Goal: Task Accomplishment & Management: Complete application form

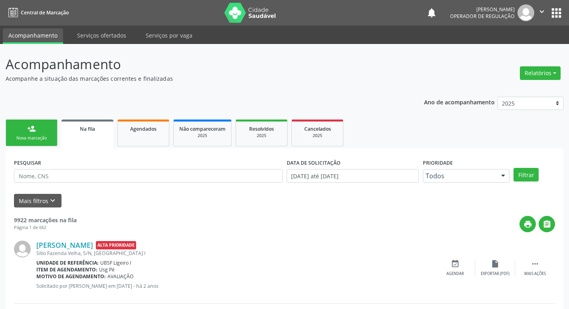
click at [44, 135] on div "Nova marcação" at bounding box center [32, 138] width 40 height 6
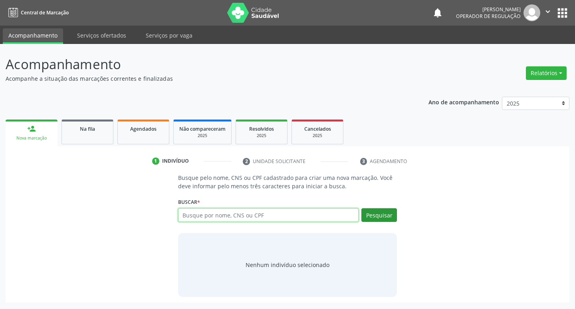
click at [216, 216] on input "text" at bounding box center [268, 215] width 181 height 14
click at [235, 217] on input "text" at bounding box center [268, 215] width 181 height 14
click at [225, 217] on input "text" at bounding box center [268, 215] width 181 height 14
type input "704209734308888"
click at [369, 218] on button "Pesquisar" at bounding box center [379, 215] width 36 height 14
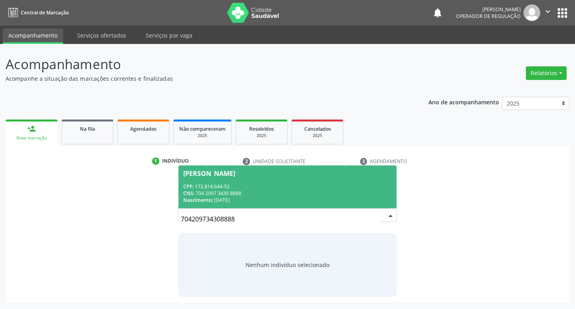
click at [235, 175] on div "Maria Alice Pereira dos Santos" at bounding box center [209, 173] width 52 height 6
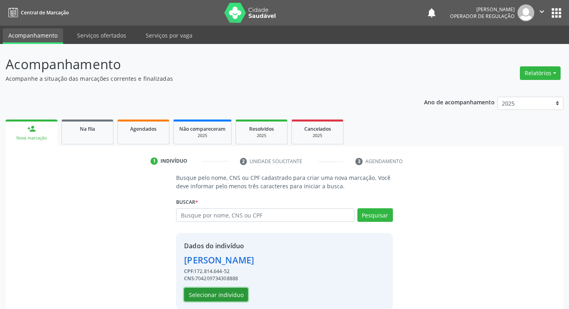
click at [230, 295] on button "Selecionar indivíduo" at bounding box center [216, 294] width 64 height 14
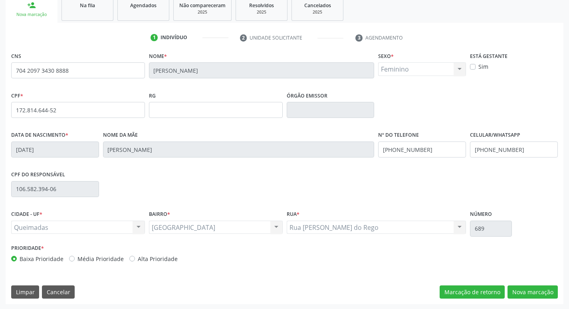
scroll to position [124, 0]
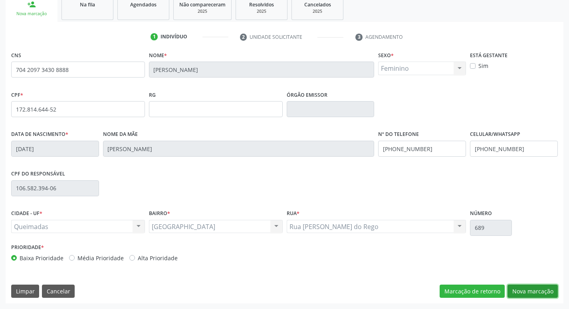
drag, startPoint x: 521, startPoint y: 287, endPoint x: 488, endPoint y: 274, distance: 35.7
click at [522, 287] on button "Nova marcação" at bounding box center [532, 291] width 50 height 14
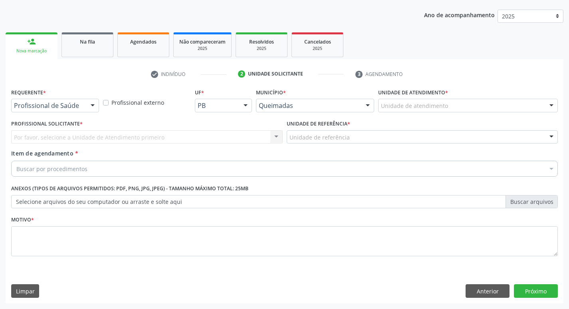
scroll to position [87, 0]
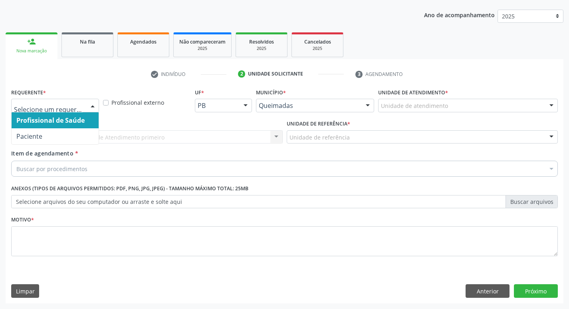
click at [90, 105] on div at bounding box center [93, 106] width 12 height 14
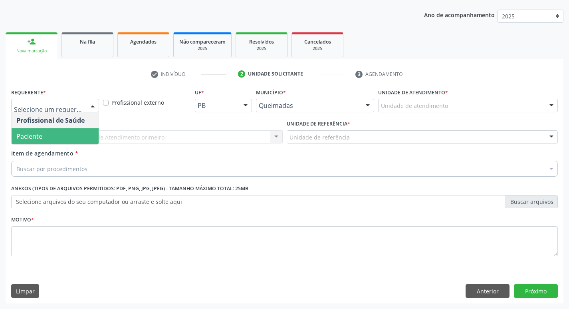
click at [77, 134] on span "Paciente" at bounding box center [55, 136] width 87 height 16
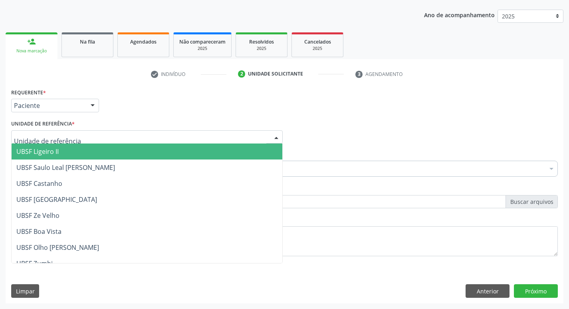
click at [76, 136] on div at bounding box center [146, 137] width 271 height 14
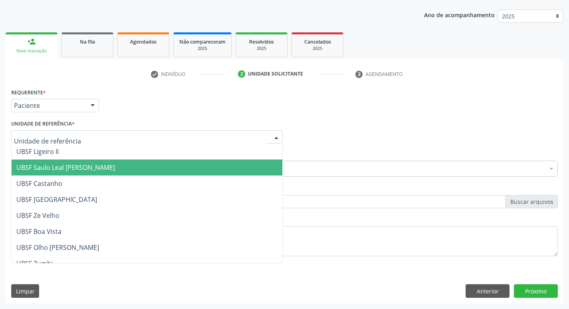
click at [217, 168] on span "UBSF Saulo Leal [PERSON_NAME]" at bounding box center [147, 167] width 271 height 16
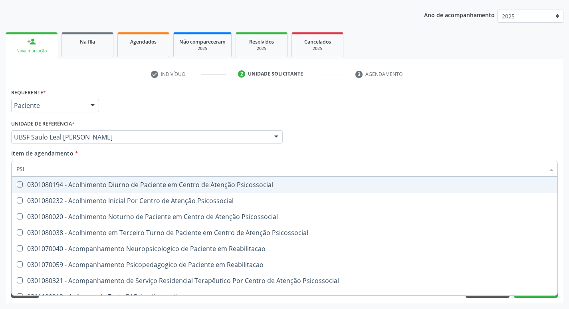
type input "PSIQ"
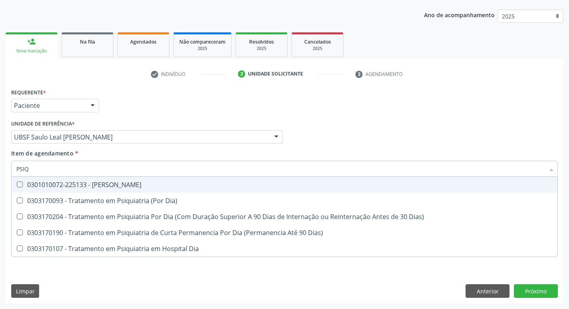
click at [19, 185] on Psiquiatra at bounding box center [20, 184] width 6 height 6
click at [17, 185] on Psiquiatra "checkbox" at bounding box center [14, 184] width 5 height 5
checkbox Psiquiatra "true"
click at [405, 143] on div "Profissional Solicitante Por favor, selecione a Unidade de Atendimento primeiro…" at bounding box center [284, 133] width 551 height 31
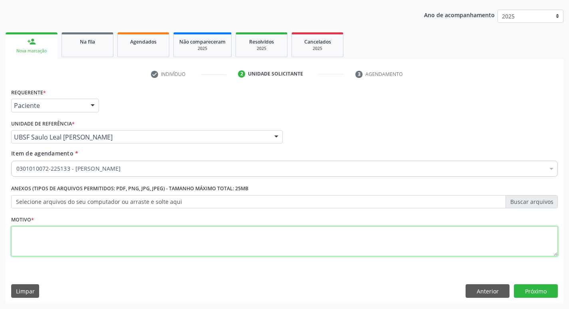
click at [38, 237] on textarea at bounding box center [284, 241] width 547 height 30
type textarea "RETORNO LOURDES 12/2025"
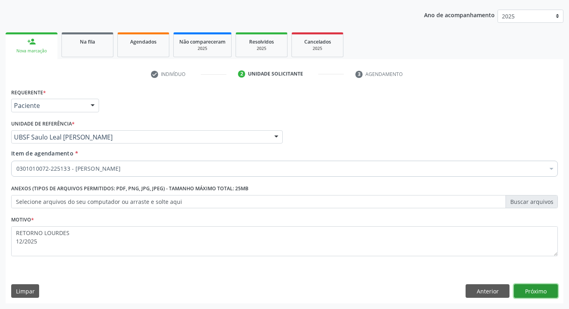
click at [527, 297] on button "Próximo" at bounding box center [536, 291] width 44 height 14
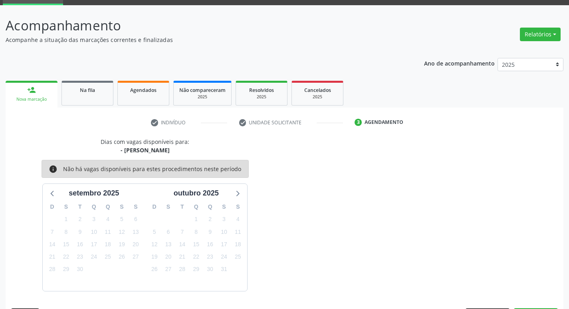
scroll to position [62, 0]
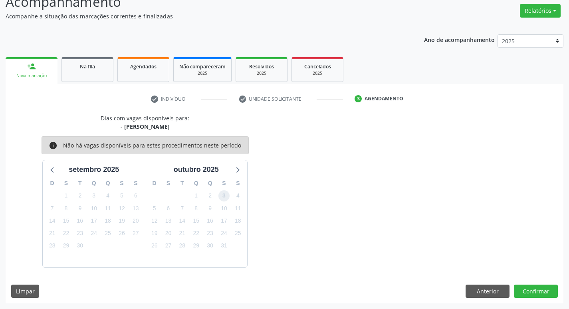
click at [225, 198] on span "3" at bounding box center [223, 195] width 11 height 11
click at [525, 290] on button "Confirmar" at bounding box center [536, 291] width 44 height 14
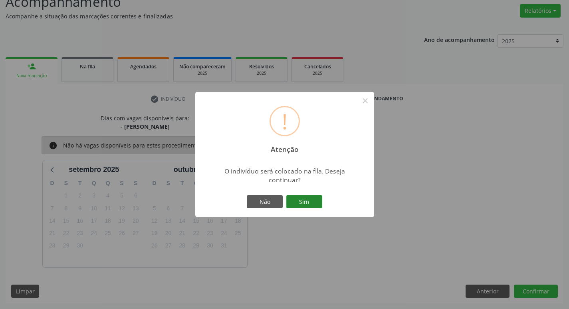
click at [313, 201] on button "Sim" at bounding box center [304, 202] width 36 height 14
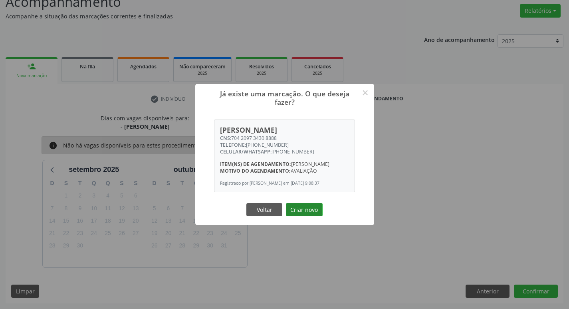
click at [311, 212] on button "Criar novo" at bounding box center [304, 210] width 37 height 14
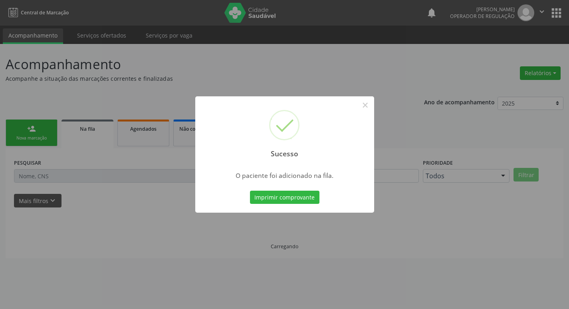
scroll to position [0, 0]
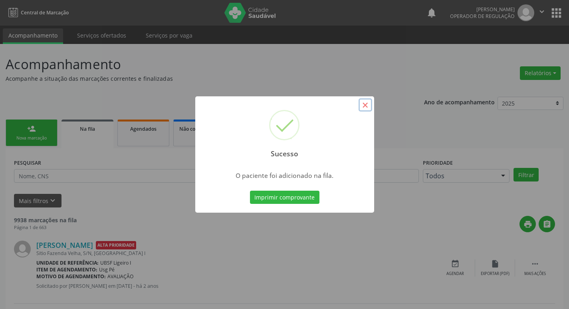
click at [366, 105] on button "×" at bounding box center [366, 105] width 14 height 14
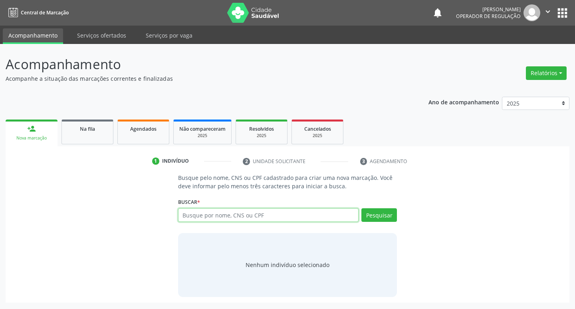
click at [198, 214] on input "text" at bounding box center [268, 215] width 181 height 14
click at [198, 212] on input "text" at bounding box center [268, 215] width 181 height 14
type input "700206978878424"
click at [380, 217] on button "Pesquisar" at bounding box center [379, 215] width 36 height 14
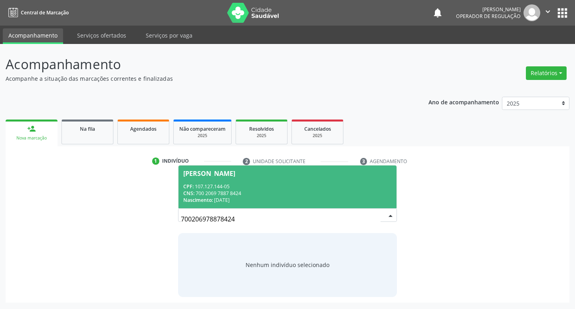
click at [189, 168] on span "Bianca Santos da Silva CPF: 107.127.144-05 CNS: 700 2069 7887 8424 Nascimento: …" at bounding box center [287, 186] width 218 height 43
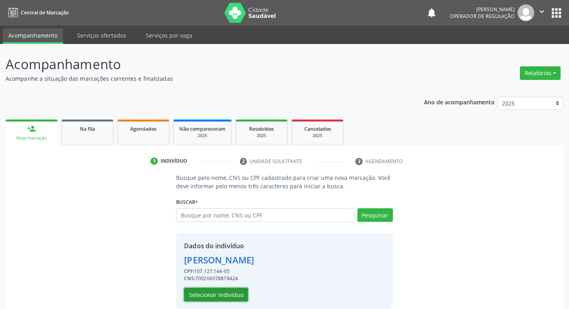
click at [232, 297] on button "Selecionar indivíduo" at bounding box center [216, 294] width 64 height 14
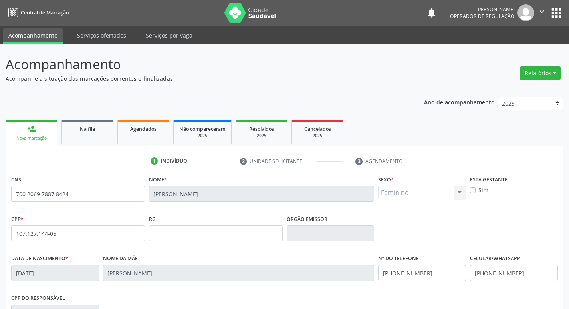
scroll to position [124, 0]
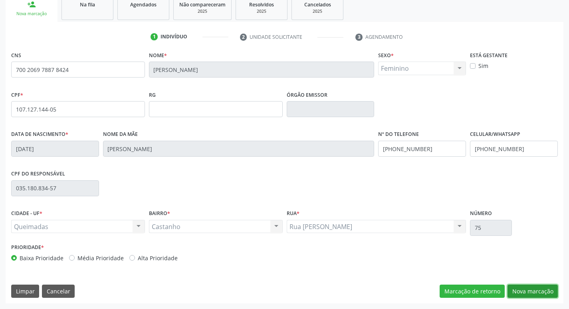
click at [544, 287] on button "Nova marcação" at bounding box center [532, 291] width 50 height 14
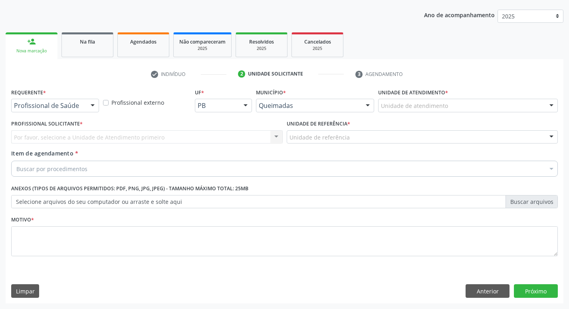
scroll to position [87, 0]
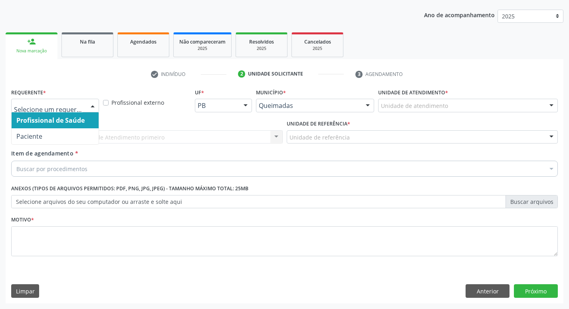
click at [87, 102] on div at bounding box center [93, 106] width 12 height 14
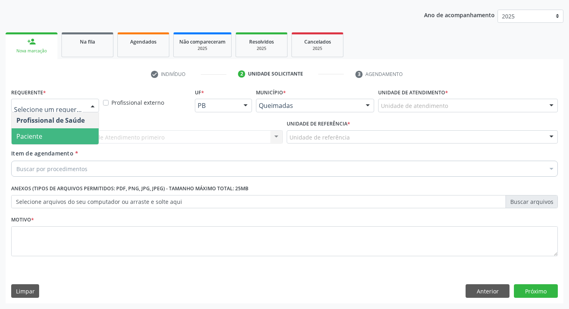
click at [81, 129] on span "Paciente" at bounding box center [55, 136] width 87 height 16
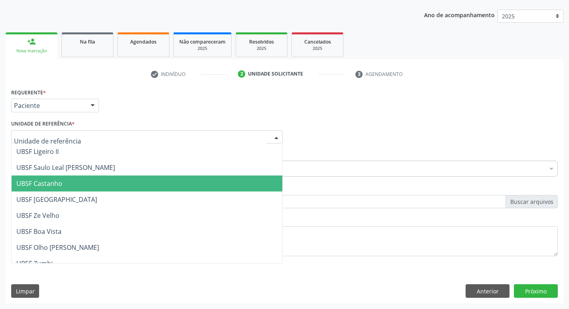
click at [83, 176] on span "UBSF Castanho" at bounding box center [147, 183] width 271 height 16
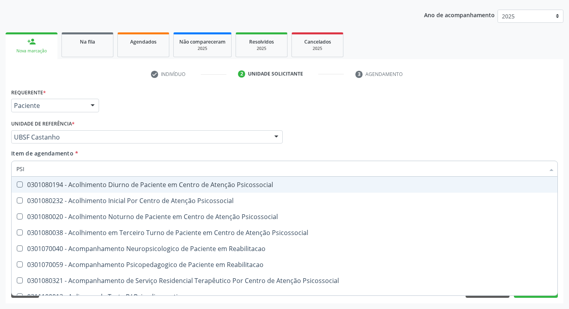
type input "PSIQ"
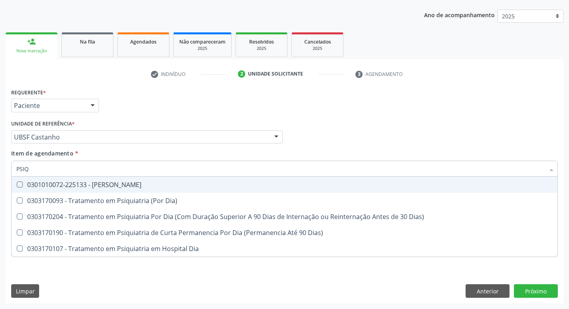
click at [18, 185] on Psiquiatra at bounding box center [20, 184] width 6 height 6
click at [17, 185] on Psiquiatra "checkbox" at bounding box center [14, 184] width 5 height 5
checkbox Psiquiatra "true"
click at [354, 121] on div "Profissional Solicitante Por favor, selecione a Unidade de Atendimento primeiro…" at bounding box center [284, 133] width 551 height 31
checkbox Dia\) "true"
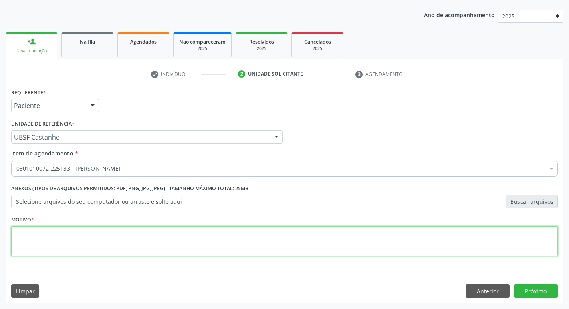
click at [77, 244] on textarea at bounding box center [284, 241] width 547 height 30
click at [45, 250] on textarea "RETORNO LOURDES" at bounding box center [284, 241] width 547 height 30
type textarea "RETORNO LOURDES 12/2025"
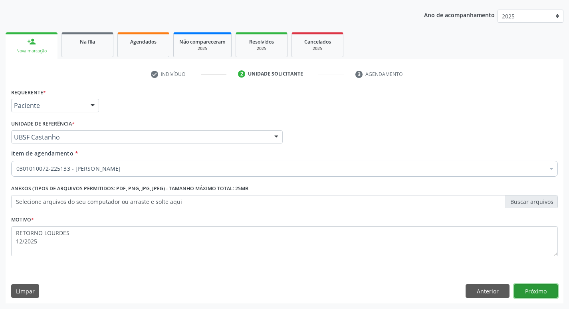
click at [526, 291] on button "Próximo" at bounding box center [536, 291] width 44 height 14
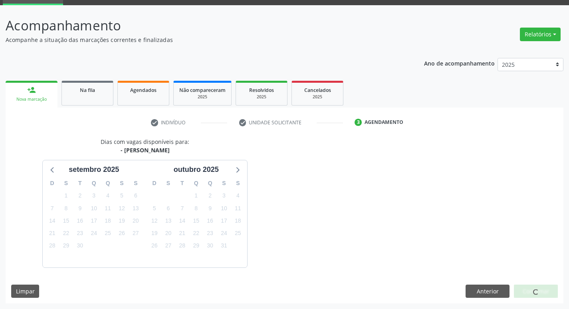
scroll to position [62, 0]
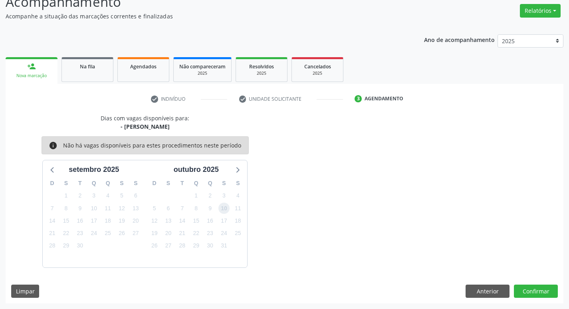
click at [228, 207] on span "10" at bounding box center [223, 207] width 11 height 11
click at [530, 291] on button "Confirmar" at bounding box center [536, 291] width 44 height 14
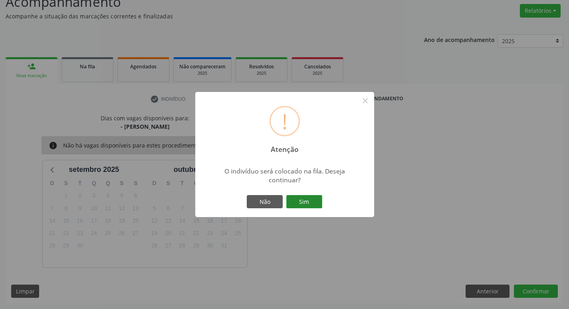
click at [302, 197] on button "Sim" at bounding box center [304, 202] width 36 height 14
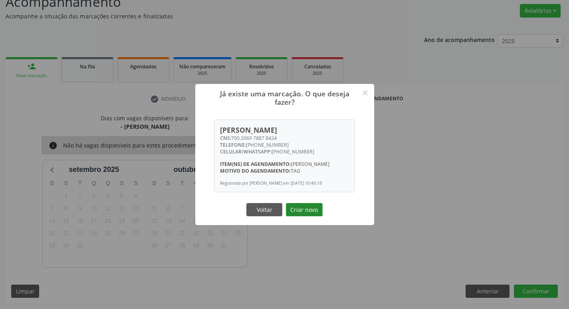
click at [316, 213] on button "Criar novo" at bounding box center [304, 210] width 37 height 14
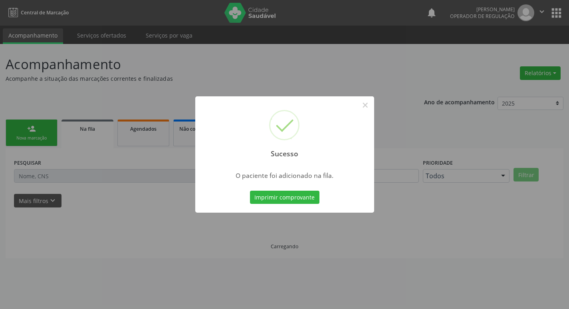
scroll to position [0, 0]
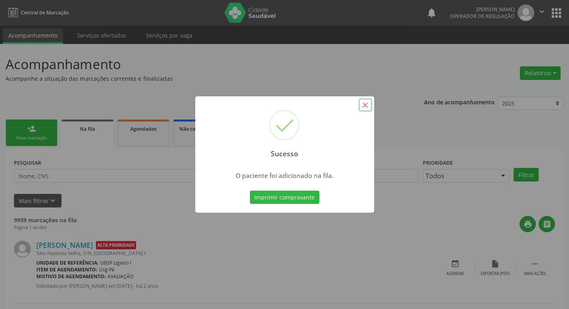
click at [366, 105] on button "×" at bounding box center [366, 105] width 14 height 14
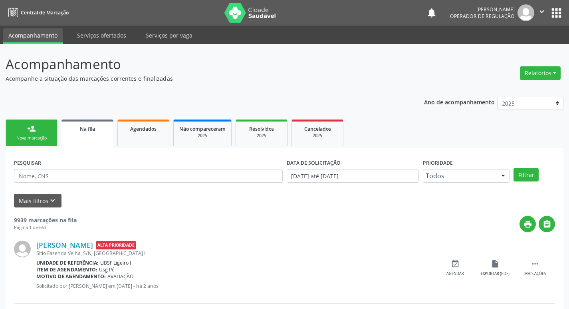
click at [38, 134] on link "person_add Nova marcação" at bounding box center [32, 132] width 52 height 27
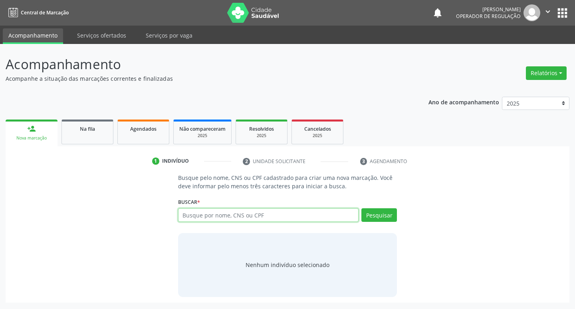
click at [226, 212] on input "text" at bounding box center [268, 215] width 181 height 14
type input "707609204761896"
click at [380, 216] on button "Pesquisar" at bounding box center [379, 215] width 36 height 14
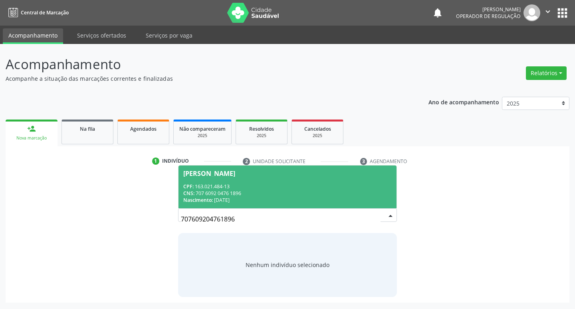
click at [235, 172] on div "Roberto Júnior Pereira" at bounding box center [209, 173] width 52 height 6
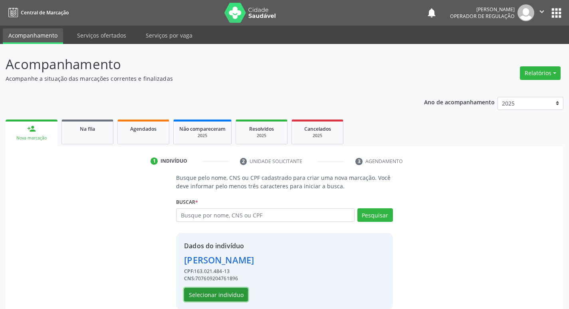
click at [229, 296] on button "Selecionar indivíduo" at bounding box center [216, 294] width 64 height 14
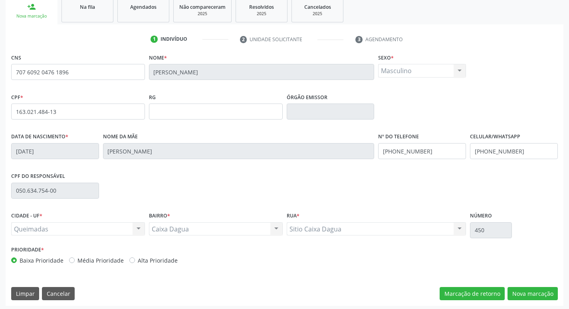
scroll to position [124, 0]
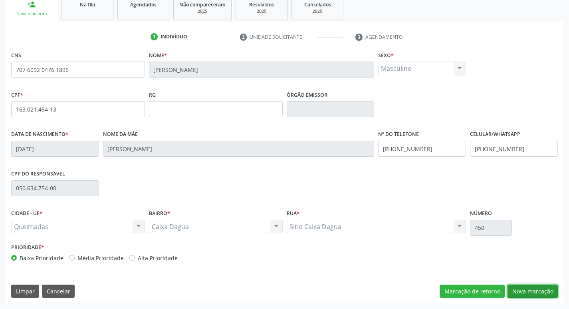
click at [531, 292] on button "Nova marcação" at bounding box center [532, 291] width 50 height 14
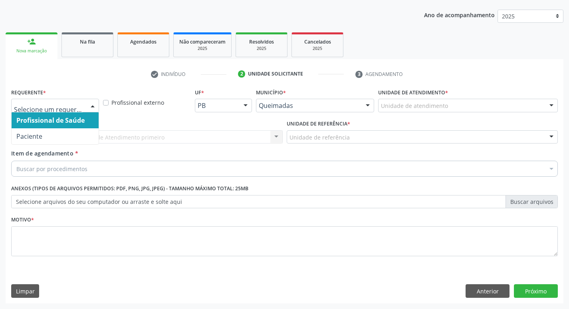
click at [95, 105] on div at bounding box center [93, 106] width 12 height 14
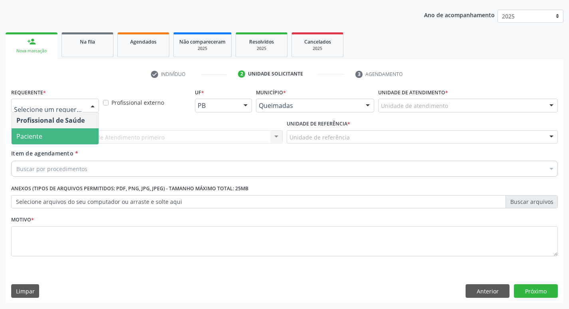
click at [79, 130] on span "Paciente" at bounding box center [55, 136] width 87 height 16
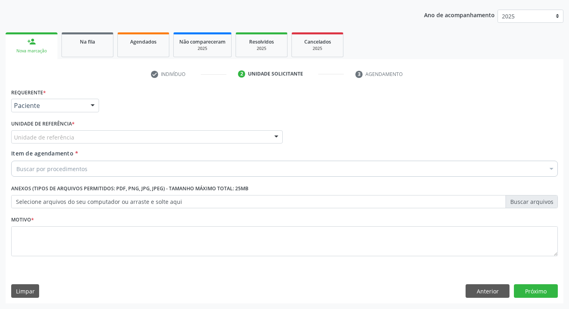
click at [75, 131] on div "Unidade de referência" at bounding box center [146, 137] width 271 height 14
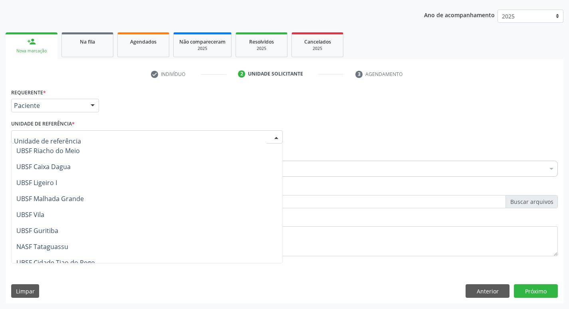
scroll to position [200, 0]
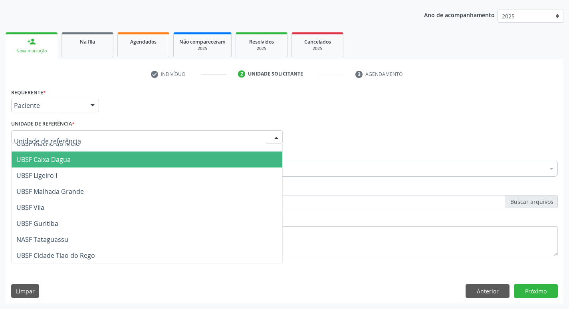
click at [79, 157] on span "UBSF Caixa Dagua" at bounding box center [147, 159] width 271 height 16
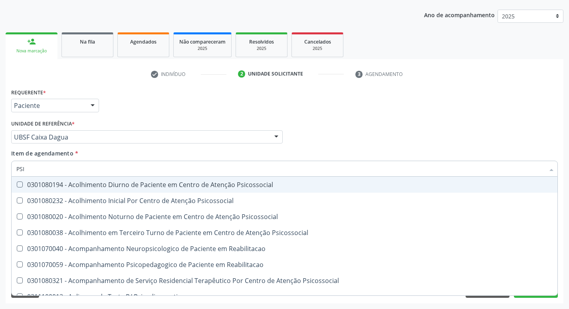
type input "PSIQ"
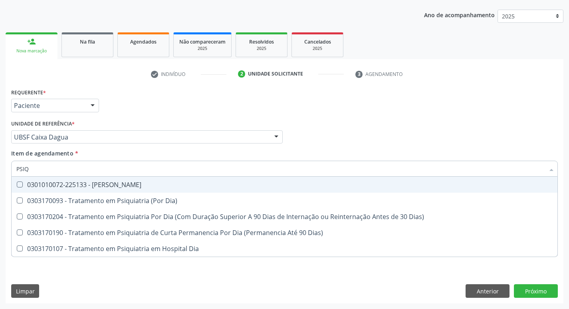
click at [19, 183] on Psiquiatra at bounding box center [20, 184] width 6 height 6
click at [17, 183] on Psiquiatra "checkbox" at bounding box center [14, 184] width 5 height 5
checkbox Psiquiatra "true"
click at [336, 140] on div "Profissional Solicitante Por favor, selecione a Unidade de Atendimento primeiro…" at bounding box center [284, 133] width 551 height 31
checkbox Dia\) "true"
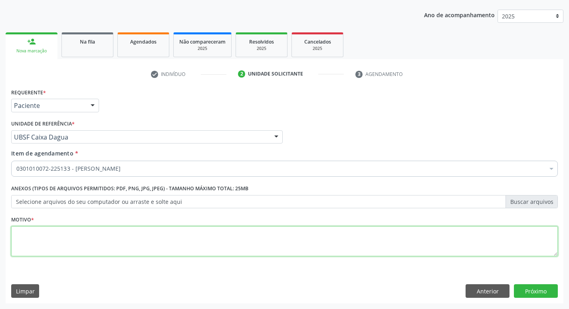
click at [51, 236] on textarea at bounding box center [284, 241] width 547 height 30
type textarea "RETORNO LOURDES 10/2025"
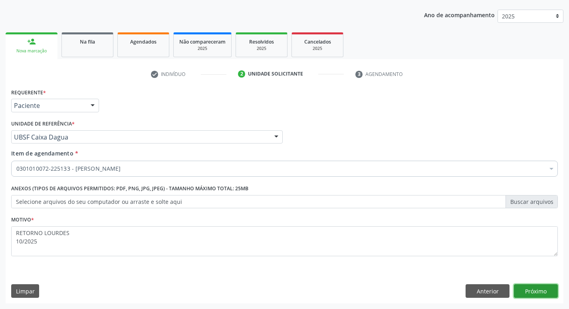
click at [541, 287] on button "Próximo" at bounding box center [536, 291] width 44 height 14
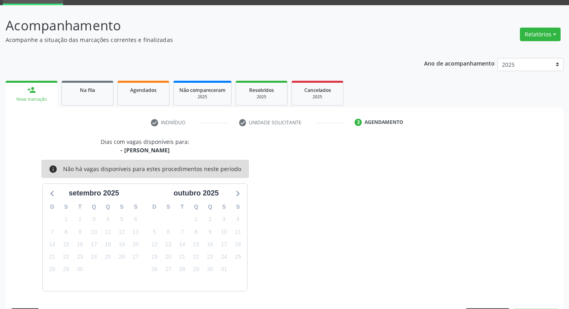
scroll to position [62, 0]
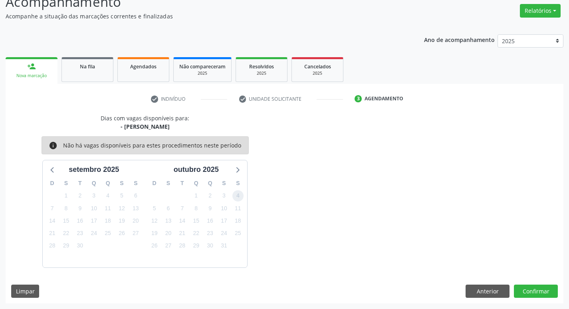
click at [234, 197] on span "4" at bounding box center [237, 195] width 11 height 11
click at [533, 292] on button "Confirmar" at bounding box center [536, 291] width 44 height 14
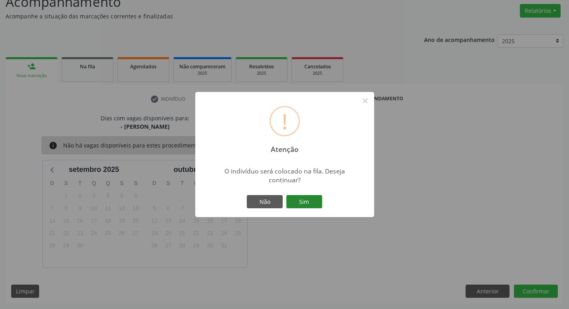
click at [312, 202] on button "Sim" at bounding box center [304, 202] width 36 height 14
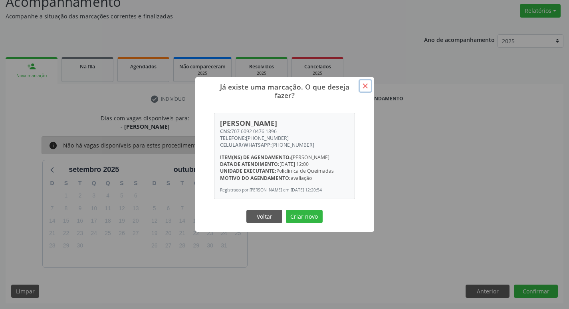
click at [367, 79] on button "×" at bounding box center [366, 86] width 14 height 14
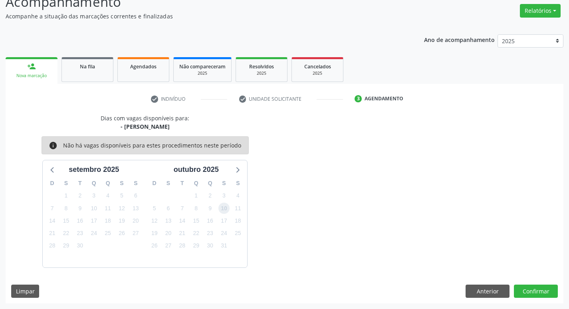
drag, startPoint x: 225, startPoint y: 210, endPoint x: 245, endPoint y: 201, distance: 22.0
click at [225, 211] on span "10" at bounding box center [223, 207] width 11 height 11
click at [529, 292] on button "Confirmar" at bounding box center [536, 291] width 44 height 14
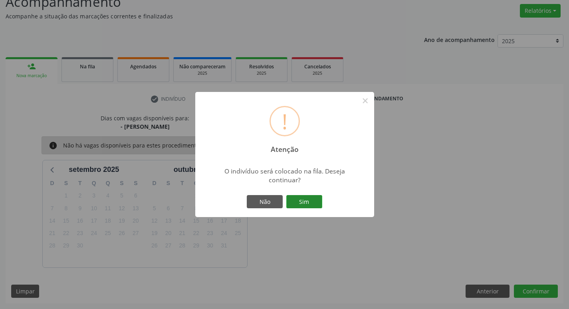
click at [304, 201] on button "Sim" at bounding box center [304, 202] width 36 height 14
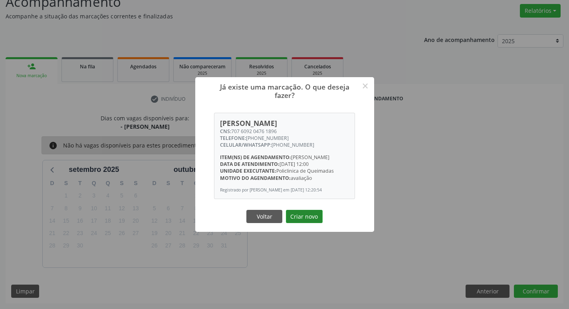
click at [317, 222] on button "Criar novo" at bounding box center [304, 217] width 37 height 14
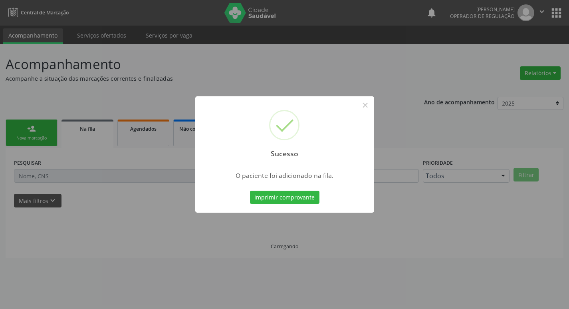
scroll to position [0, 0]
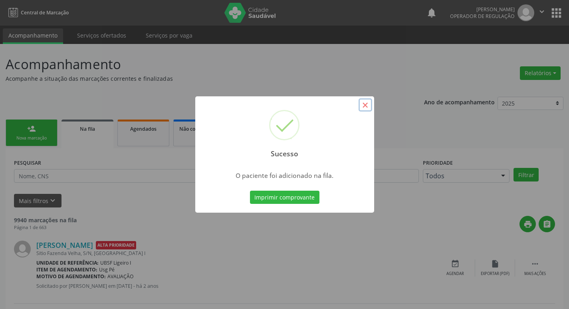
click at [368, 106] on button "×" at bounding box center [366, 105] width 14 height 14
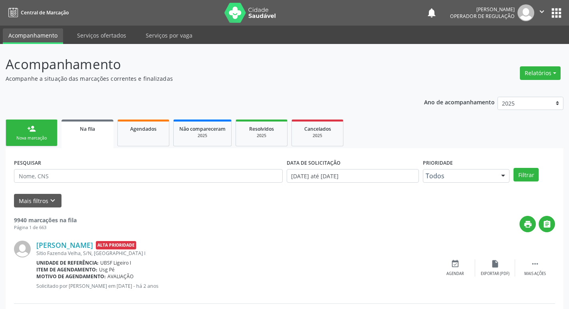
click at [34, 126] on div "person_add" at bounding box center [31, 128] width 9 height 9
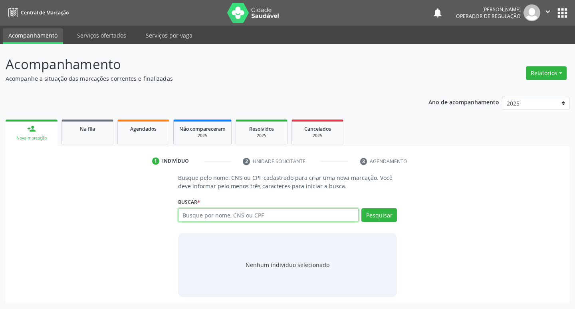
click at [234, 212] on input "text" at bounding box center [268, 215] width 181 height 14
type input "706401651390088"
click at [384, 214] on button "Pesquisar" at bounding box center [379, 215] width 36 height 14
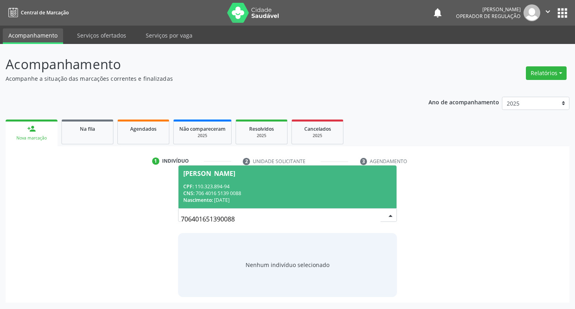
click at [235, 175] on div "Maria Madalena Muniz dos Santos" at bounding box center [209, 173] width 52 height 6
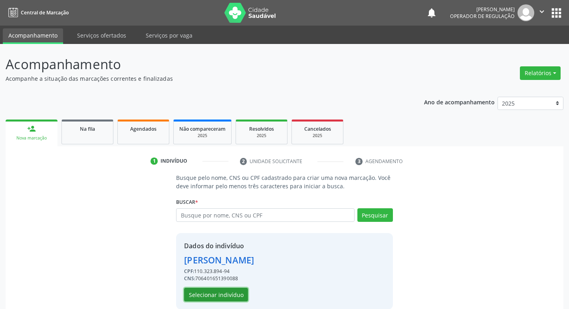
click at [213, 297] on button "Selecionar indivíduo" at bounding box center [216, 294] width 64 height 14
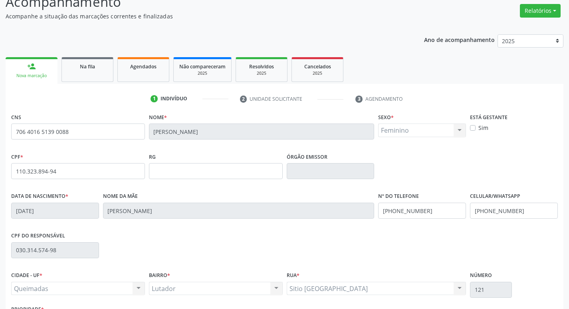
scroll to position [124, 0]
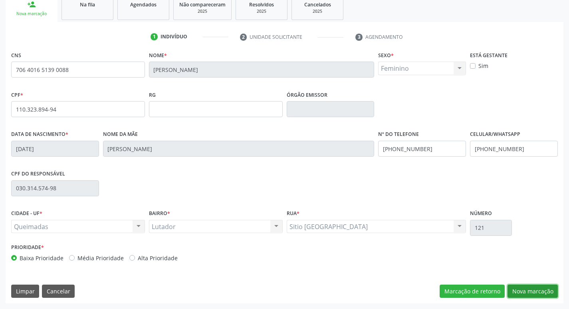
click at [530, 285] on button "Nova marcação" at bounding box center [532, 291] width 50 height 14
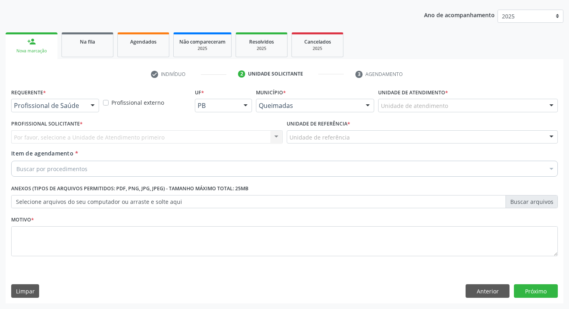
scroll to position [87, 0]
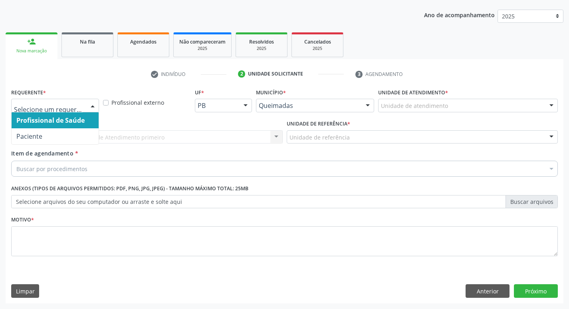
click at [91, 103] on div at bounding box center [93, 106] width 12 height 14
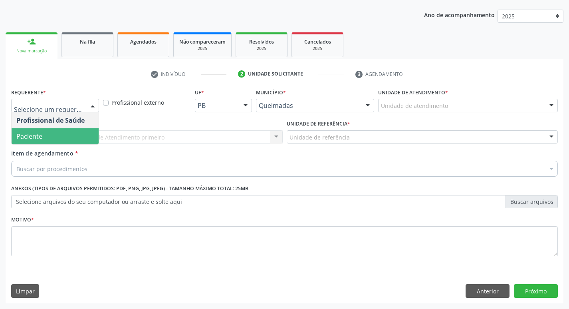
click at [82, 137] on span "Paciente" at bounding box center [55, 136] width 87 height 16
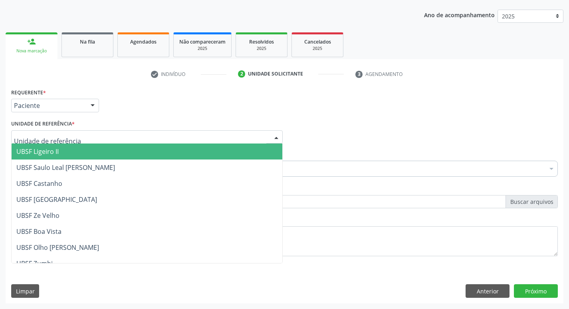
click at [79, 137] on div at bounding box center [146, 137] width 271 height 14
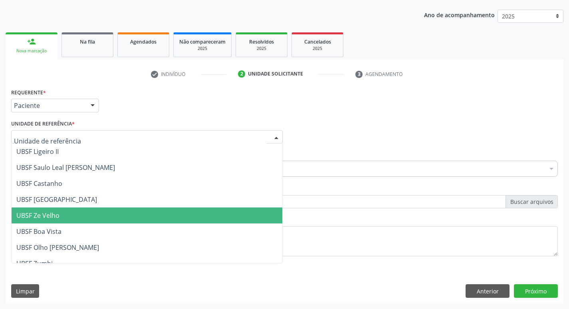
click at [82, 210] on span "UBSF Ze Velho" at bounding box center [147, 215] width 271 height 16
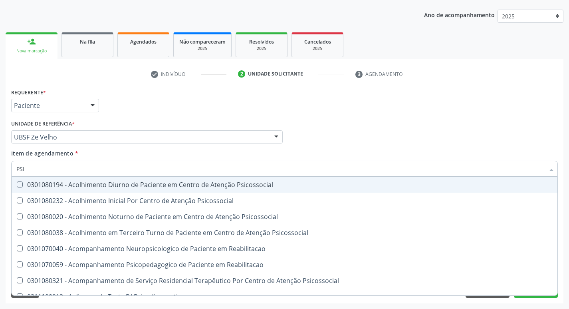
type input "PSIQ"
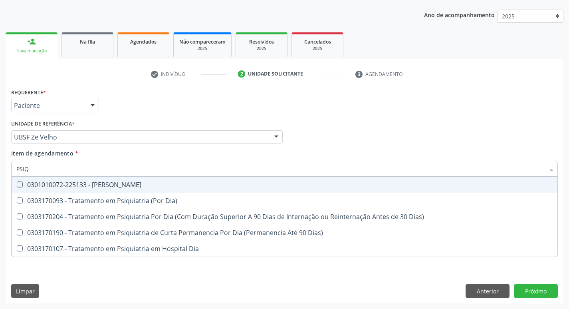
click at [20, 185] on Psiquiatra at bounding box center [20, 184] width 6 height 6
click at [17, 185] on Psiquiatra "checkbox" at bounding box center [14, 184] width 5 height 5
checkbox Psiquiatra "true"
click at [364, 156] on div "Item de agendamento * PSIQ Desfazer seleção 0301010072-225133 - Médico Psiquiat…" at bounding box center [284, 161] width 547 height 25
checkbox Dia\) "true"
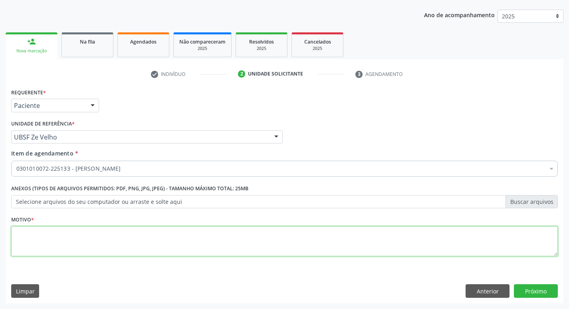
click at [50, 235] on textarea at bounding box center [284, 241] width 547 height 30
type textarea "RETORNO LOURDES 10/2025"
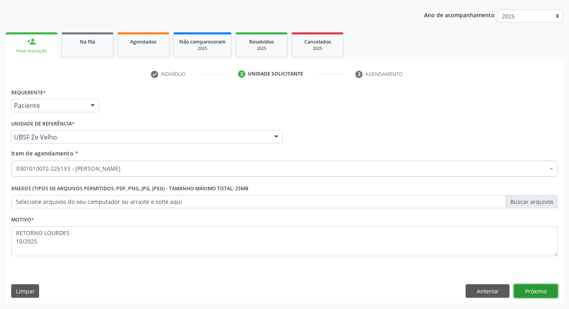
click at [535, 290] on button "Próximo" at bounding box center [536, 291] width 44 height 14
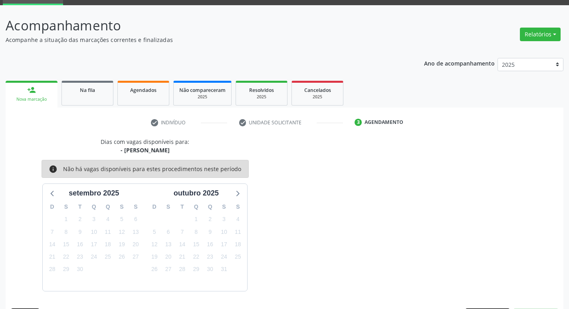
scroll to position [62, 0]
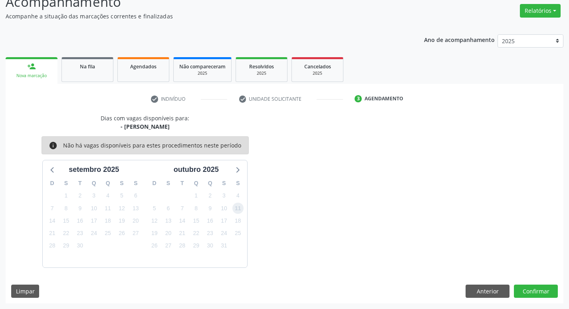
click at [236, 207] on span "11" at bounding box center [237, 207] width 11 height 11
click at [531, 289] on button "Confirmar" at bounding box center [536, 291] width 44 height 14
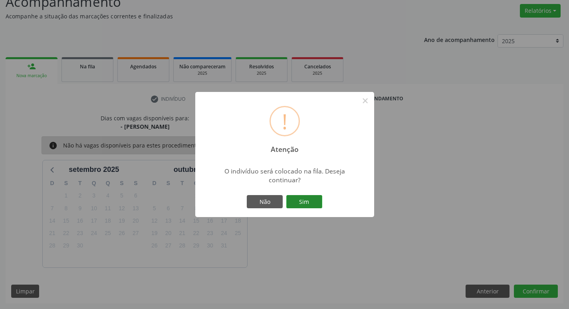
click at [309, 208] on button "Sim" at bounding box center [304, 202] width 36 height 14
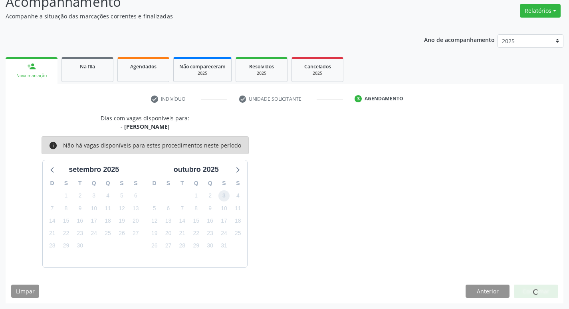
click at [222, 195] on span "3" at bounding box center [223, 195] width 11 height 11
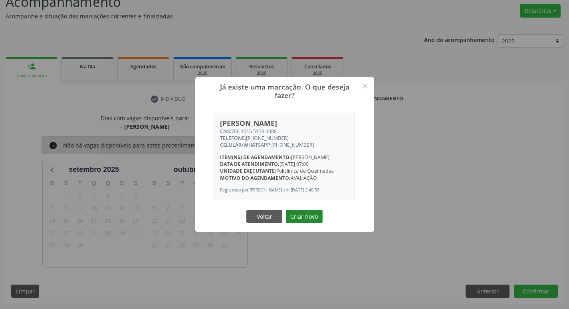
click at [304, 216] on button "Criar novo" at bounding box center [304, 217] width 37 height 14
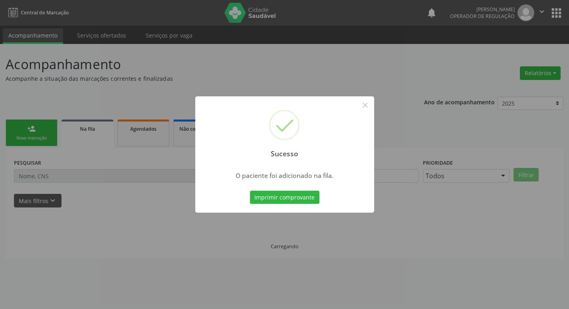
scroll to position [0, 0]
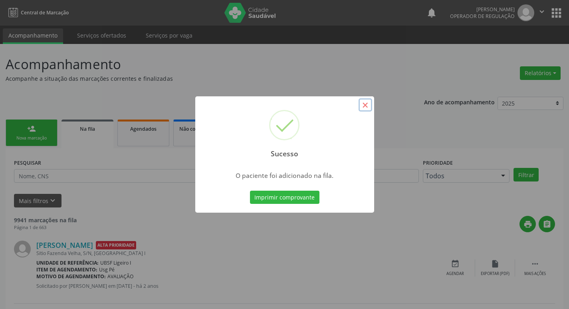
click at [370, 103] on button "×" at bounding box center [366, 105] width 14 height 14
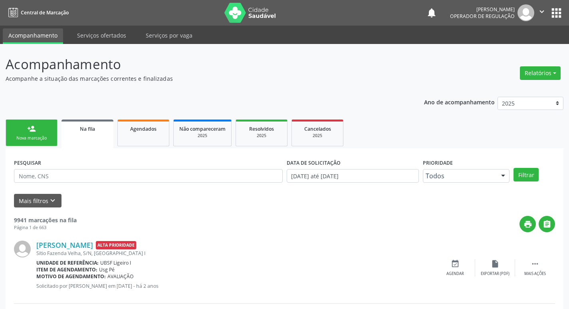
click at [40, 135] on div "Nova marcação" at bounding box center [32, 138] width 40 height 6
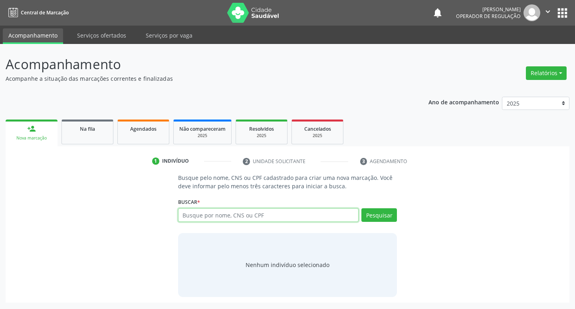
click at [218, 215] on input "text" at bounding box center [268, 215] width 181 height 14
type input "701402627641831"
click at [380, 214] on button "Pesquisar" at bounding box center [379, 215] width 36 height 14
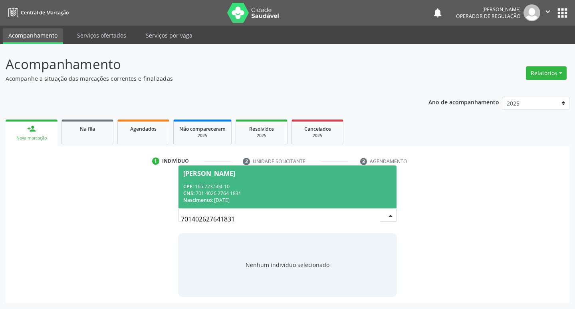
click at [222, 170] on div "Maria Helena Nunes Silva" at bounding box center [209, 173] width 52 height 6
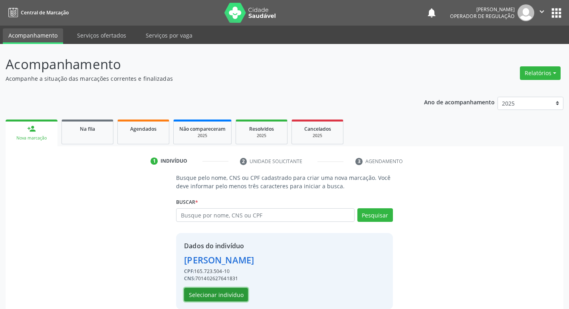
click at [214, 291] on button "Selecionar indivíduo" at bounding box center [216, 294] width 64 height 14
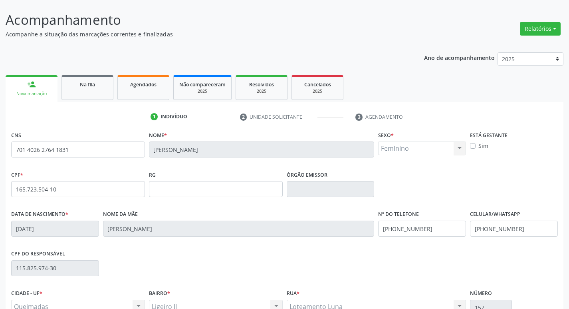
scroll to position [124, 0]
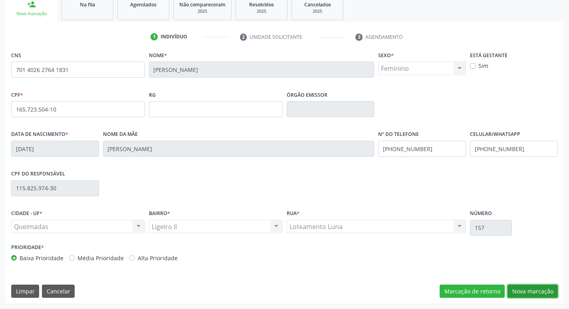
click at [522, 295] on button "Nova marcação" at bounding box center [532, 291] width 50 height 14
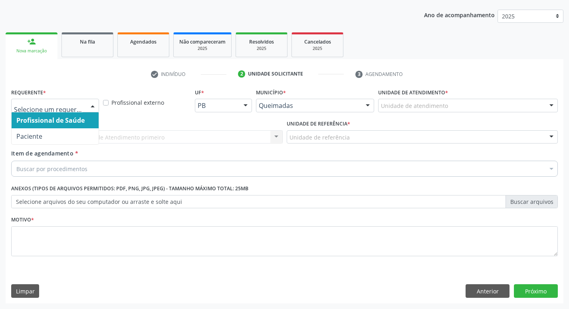
click at [92, 105] on div at bounding box center [93, 106] width 12 height 14
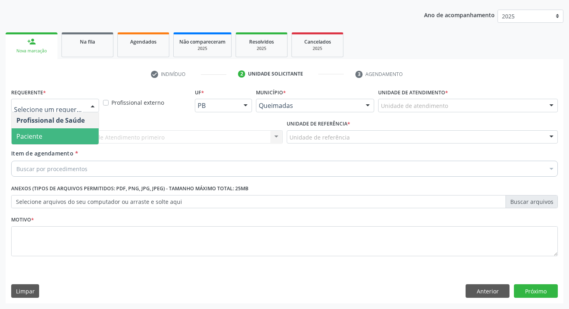
click at [77, 132] on span "Paciente" at bounding box center [55, 136] width 87 height 16
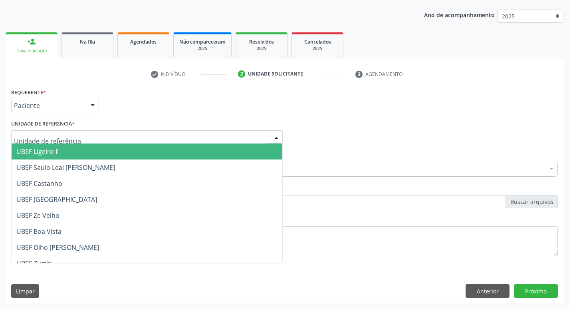
click at [56, 150] on span "UBSF Ligeiro II" at bounding box center [37, 151] width 42 height 9
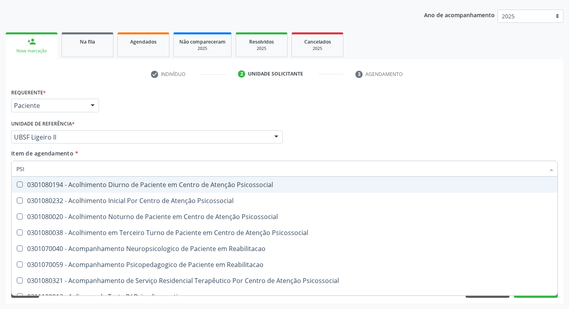
type input "PSIQ"
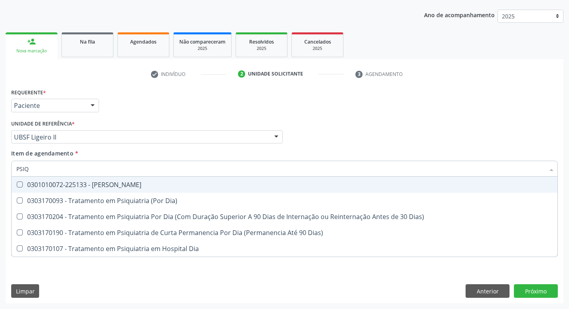
click at [18, 184] on Psiquiatra at bounding box center [20, 184] width 6 height 6
click at [17, 184] on Psiquiatra "checkbox" at bounding box center [14, 184] width 5 height 5
checkbox Psiquiatra "true"
click at [353, 145] on div "Profissional Solicitante Por favor, selecione a Unidade de Atendimento primeiro…" at bounding box center [284, 133] width 551 height 31
checkbox Dia\) "true"
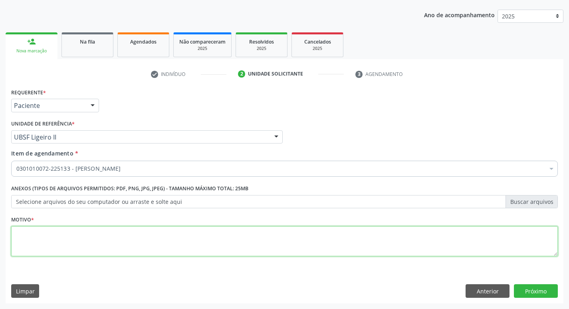
click at [43, 241] on textarea at bounding box center [284, 241] width 547 height 30
type textarea "RETORNO LOURDES 10/2025"
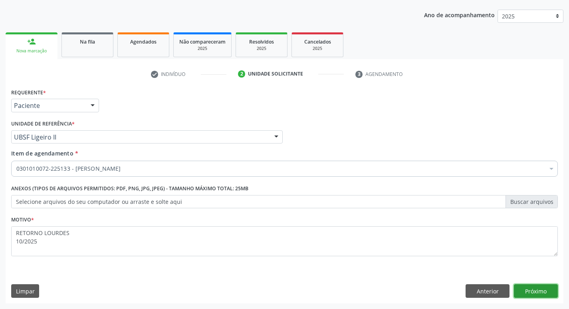
click at [531, 289] on button "Próximo" at bounding box center [536, 291] width 44 height 14
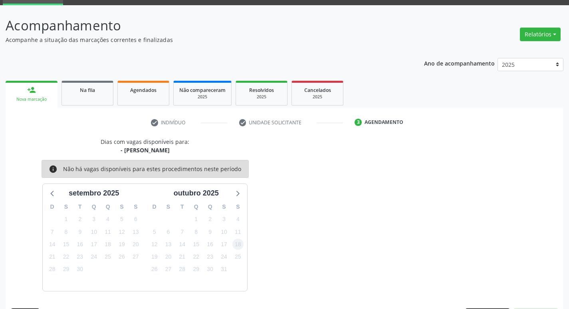
scroll to position [62, 0]
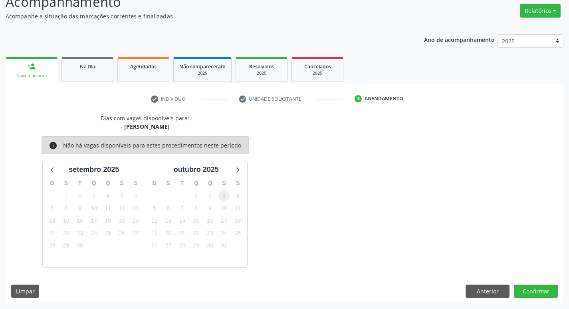
click at [224, 195] on span "3" at bounding box center [223, 195] width 11 height 11
click at [529, 290] on button "Confirmar" at bounding box center [536, 291] width 44 height 14
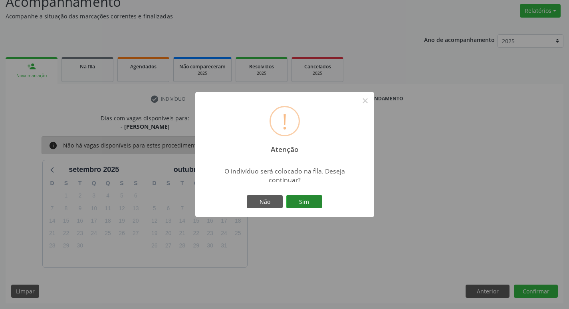
click at [310, 196] on button "Sim" at bounding box center [304, 202] width 36 height 14
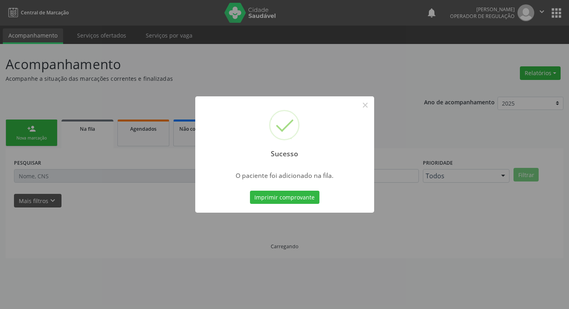
scroll to position [0, 0]
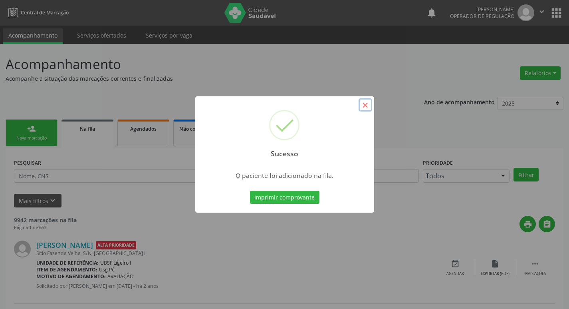
click at [363, 107] on button "×" at bounding box center [366, 105] width 14 height 14
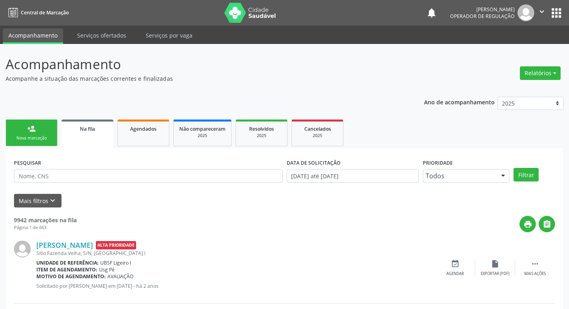
click at [33, 136] on div "Nova marcação" at bounding box center [32, 138] width 40 height 6
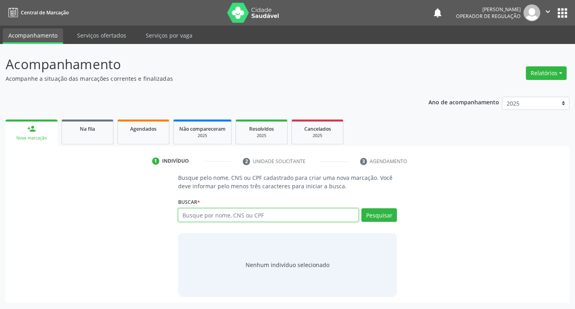
click at [266, 218] on input "text" at bounding box center [268, 215] width 181 height 14
type input "708200181251149"
click at [381, 220] on button "Pesquisar" at bounding box center [379, 215] width 36 height 14
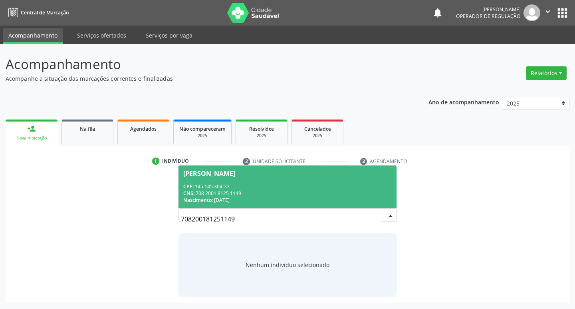
click at [224, 171] on div "Thayla Kemilly Dias Cabral" at bounding box center [209, 173] width 52 height 6
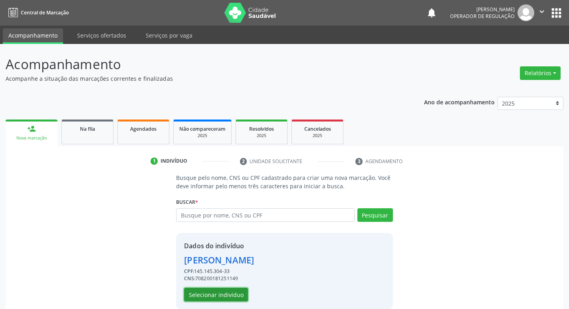
click at [214, 292] on button "Selecionar indivíduo" at bounding box center [216, 294] width 64 height 14
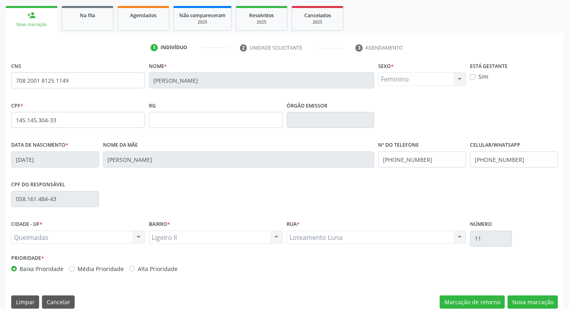
scroll to position [124, 0]
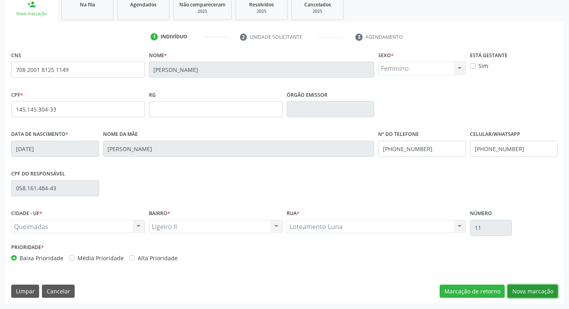
click at [533, 292] on button "Nova marcação" at bounding box center [532, 291] width 50 height 14
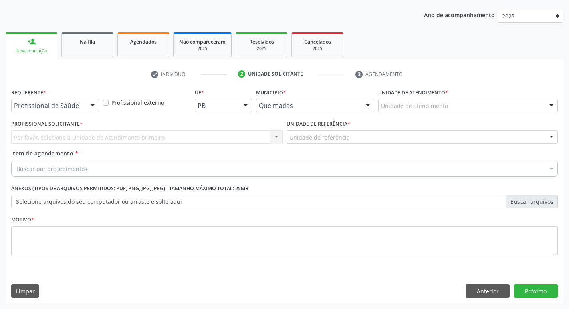
click at [93, 104] on div at bounding box center [93, 106] width 12 height 14
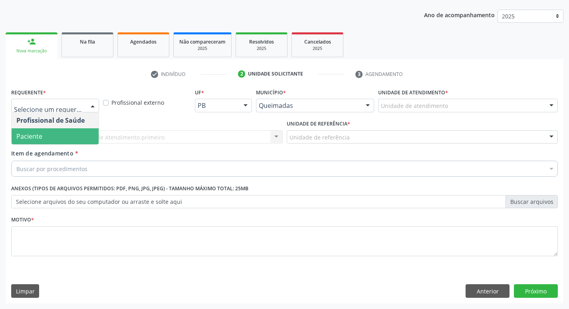
click at [82, 134] on span "Paciente" at bounding box center [55, 136] width 87 height 16
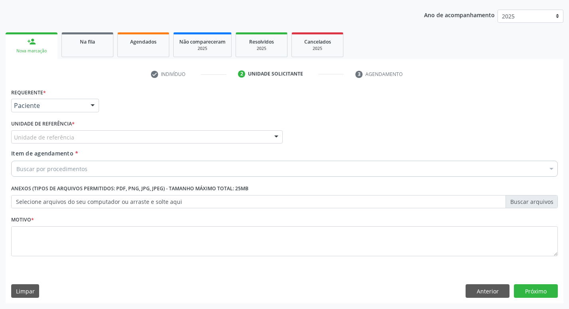
click at [72, 131] on div "Unidade de referência" at bounding box center [146, 137] width 271 height 14
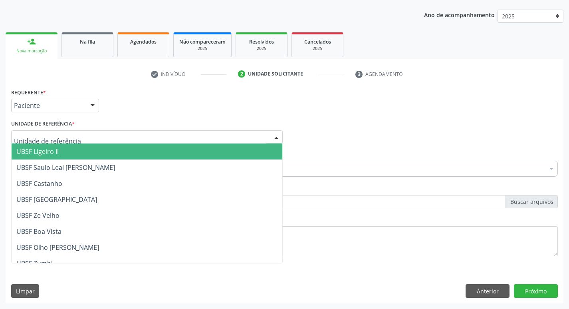
click at [72, 148] on span "UBSF Ligeiro II" at bounding box center [147, 151] width 271 height 16
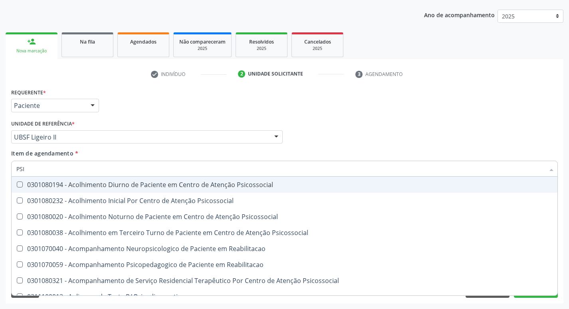
type input "PSIQ"
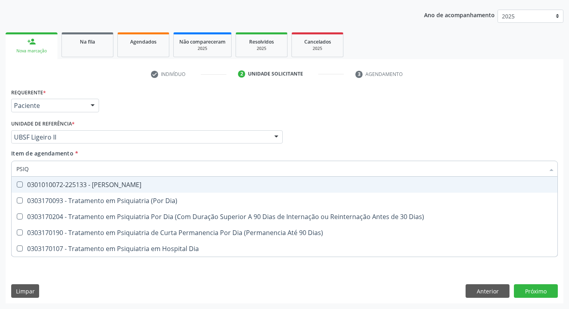
click at [20, 182] on Psiquiatra at bounding box center [20, 184] width 6 height 6
click at [17, 182] on Psiquiatra "checkbox" at bounding box center [14, 184] width 5 height 5
checkbox Psiquiatra "true"
click at [489, 126] on div "Profissional Solicitante Por favor, selecione a Unidade de Atendimento primeiro…" at bounding box center [284, 133] width 551 height 31
checkbox Dia\) "true"
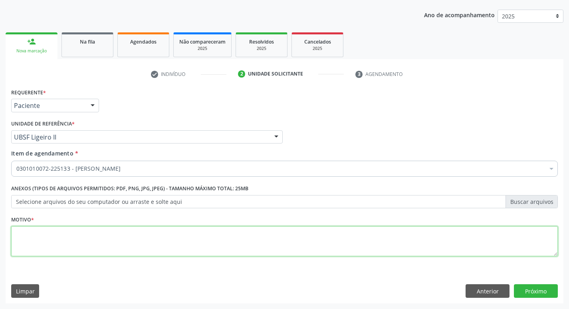
click at [30, 242] on textarea at bounding box center [284, 241] width 547 height 30
type textarea "RETORNO LOURDES 10/2025"
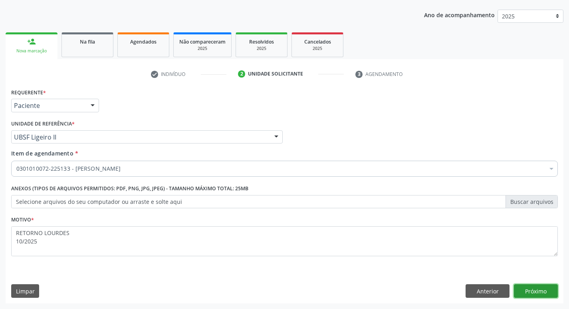
click at [537, 290] on button "Próximo" at bounding box center [536, 291] width 44 height 14
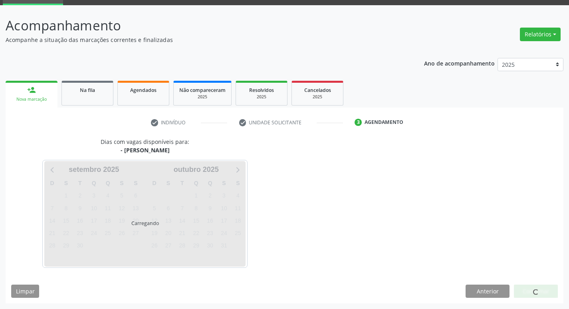
scroll to position [62, 0]
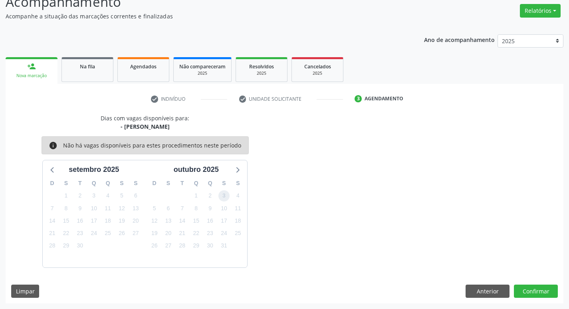
click at [222, 197] on span "3" at bounding box center [223, 195] width 11 height 11
click at [540, 289] on button "Confirmar" at bounding box center [536, 291] width 44 height 14
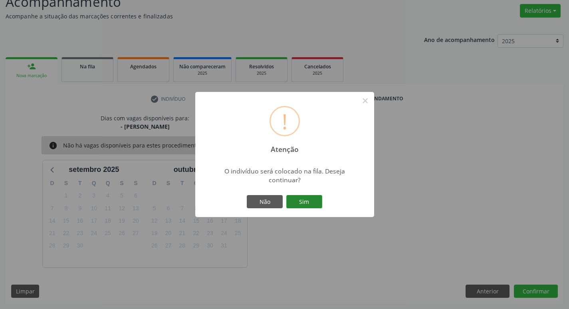
click at [315, 200] on button "Sim" at bounding box center [304, 202] width 36 height 14
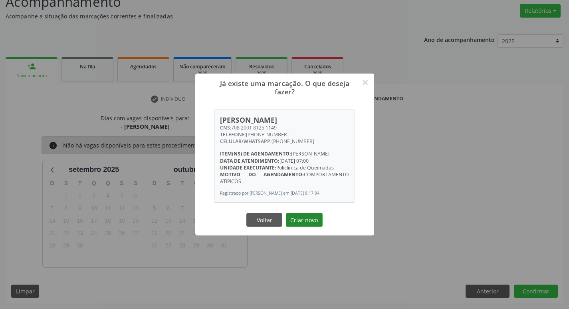
click at [311, 218] on button "Criar novo" at bounding box center [304, 220] width 37 height 14
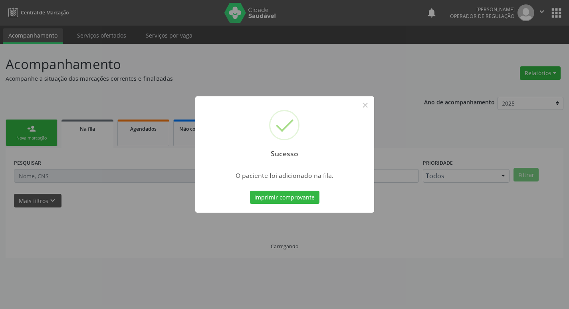
scroll to position [0, 0]
click at [368, 105] on button "×" at bounding box center [368, 105] width 14 height 14
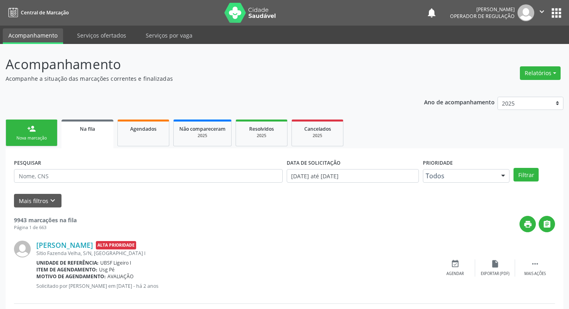
click at [26, 135] on link "person_add Nova marcação" at bounding box center [32, 132] width 52 height 27
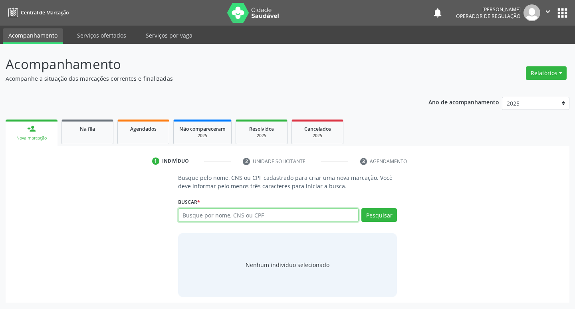
click at [203, 214] on input "text" at bounding box center [268, 215] width 181 height 14
type input "700006238618501"
click at [380, 212] on button "Pesquisar" at bounding box center [379, 215] width 36 height 14
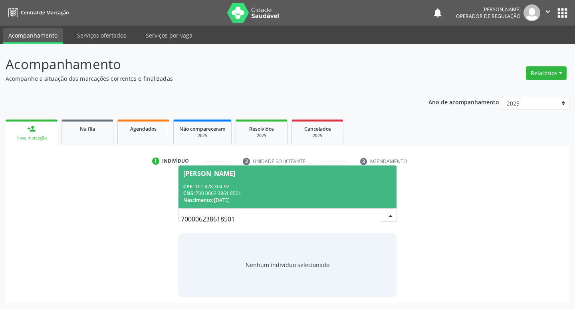
click at [276, 169] on span "Erasmilton Barbosa Rodrigues Júnior CPF: 161.828.304-92 CNS: 700 0062 3861 8501…" at bounding box center [287, 186] width 218 height 43
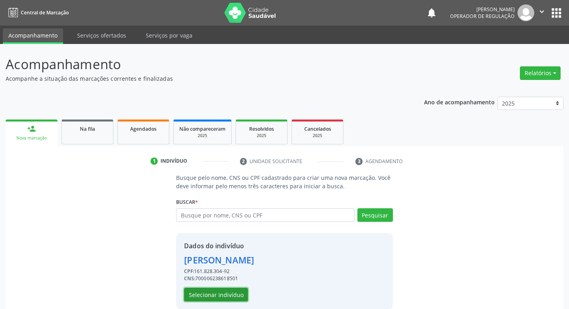
click at [239, 293] on button "Selecionar indivíduo" at bounding box center [216, 294] width 64 height 14
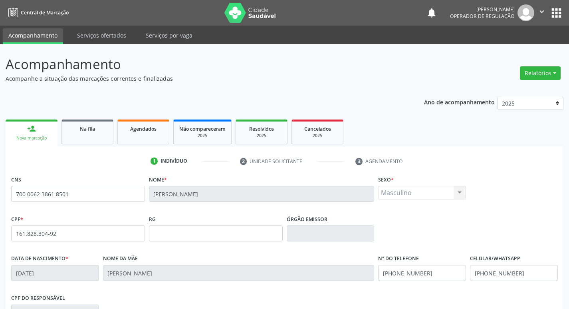
scroll to position [124, 0]
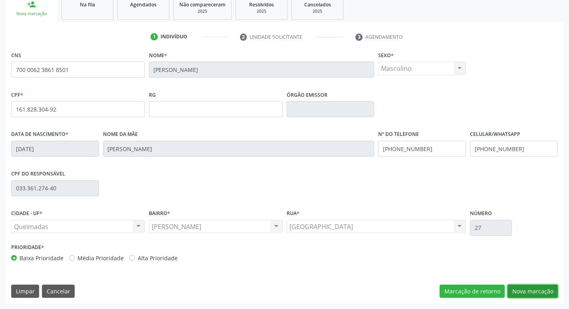
click at [523, 290] on button "Nova marcação" at bounding box center [532, 291] width 50 height 14
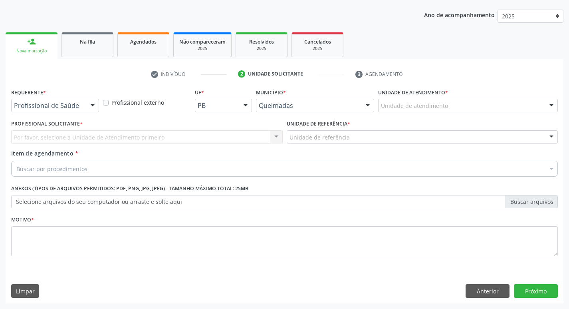
scroll to position [87, 0]
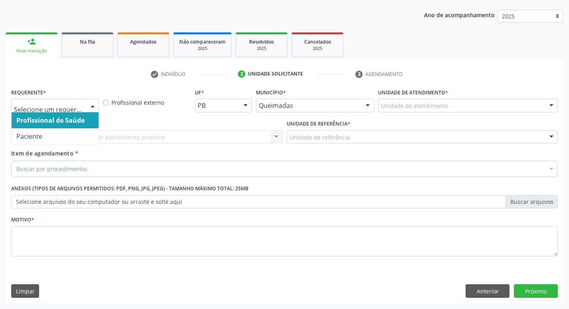
drag, startPoint x: 89, startPoint y: 98, endPoint x: 89, endPoint y: 103, distance: 4.8
click at [89, 98] on div "Requerente * Profissional de Saúde Paciente Nenhum resultado encontrado para: "…" at bounding box center [55, 99] width 88 height 26
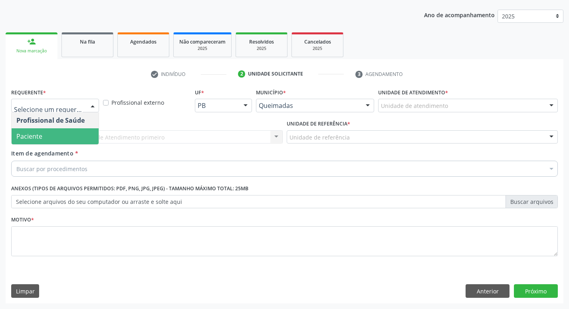
click at [65, 129] on span "Paciente" at bounding box center [55, 136] width 87 height 16
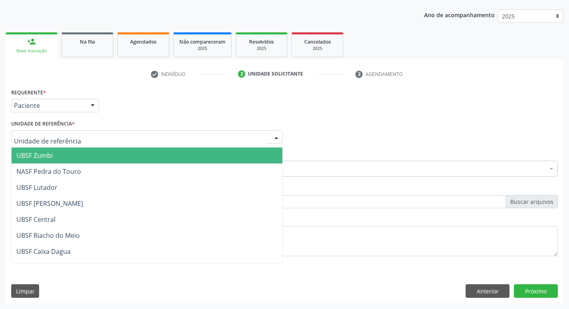
scroll to position [120, 0]
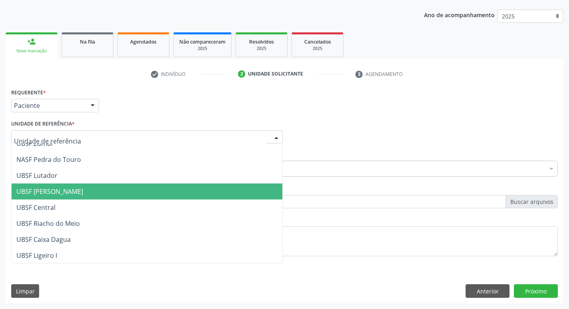
click at [71, 187] on span "UBSF [PERSON_NAME]" at bounding box center [49, 191] width 67 height 9
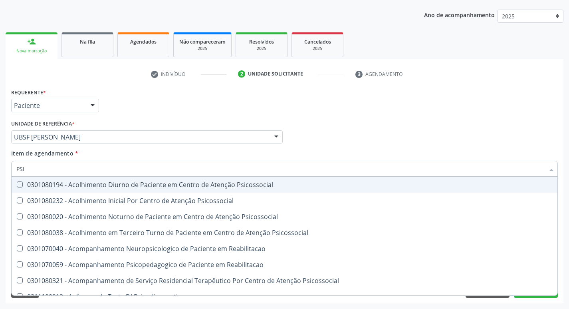
type input "PSIQ"
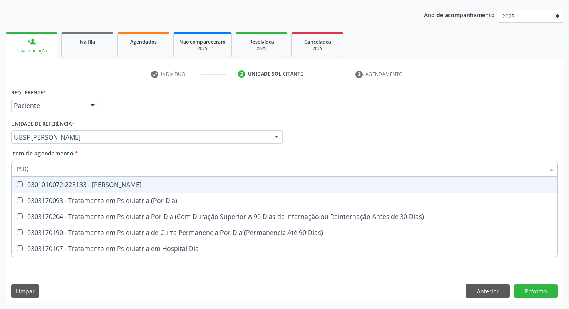
click at [21, 184] on Psiquiatra at bounding box center [20, 184] width 6 height 6
click at [17, 184] on Psiquiatra "checkbox" at bounding box center [14, 184] width 5 height 5
checkbox Psiquiatra "true"
click at [344, 147] on div "Profissional Solicitante Por favor, selecione a Unidade de Atendimento primeiro…" at bounding box center [284, 133] width 551 height 31
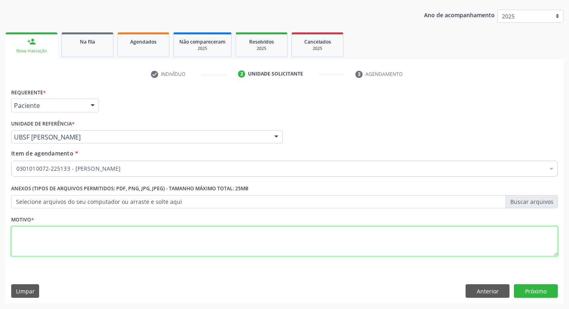
click at [27, 238] on textarea at bounding box center [284, 241] width 547 height 30
type textarea "RETORNO LOURDES 10/2025"
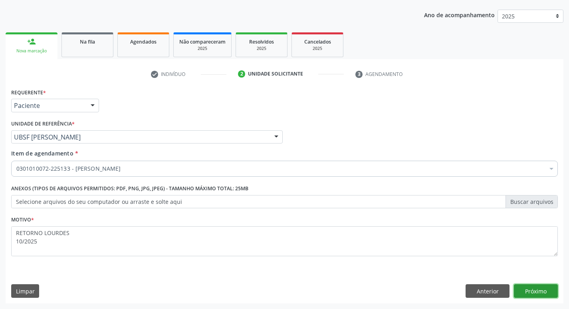
click at [528, 293] on button "Próximo" at bounding box center [536, 291] width 44 height 14
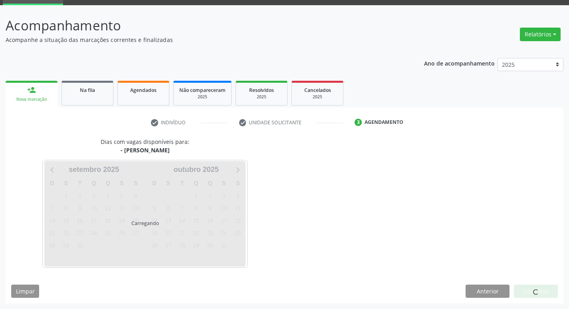
scroll to position [62, 0]
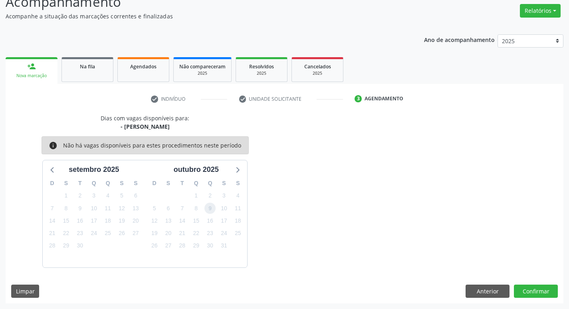
click at [211, 207] on span "9" at bounding box center [209, 207] width 11 height 11
click at [537, 287] on button "Confirmar" at bounding box center [536, 291] width 44 height 14
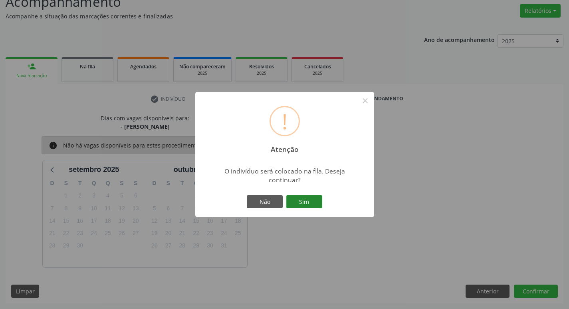
click at [318, 198] on button "Sim" at bounding box center [304, 202] width 36 height 14
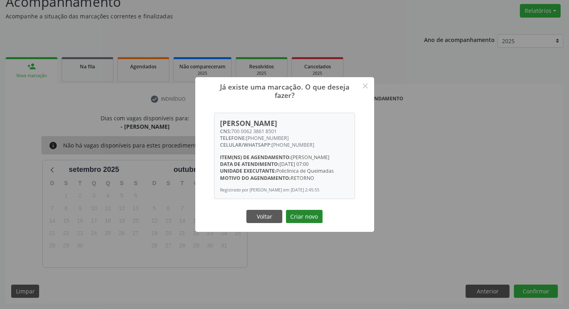
click at [313, 216] on button "Criar novo" at bounding box center [304, 217] width 37 height 14
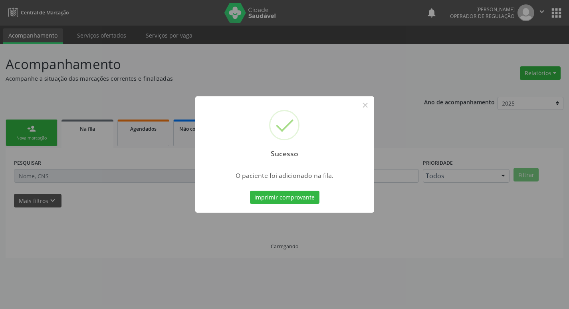
scroll to position [0, 0]
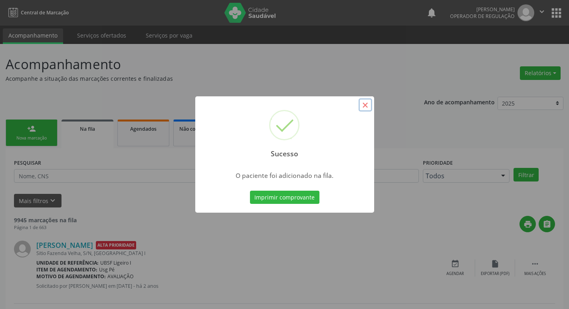
click at [365, 101] on button "×" at bounding box center [366, 105] width 14 height 14
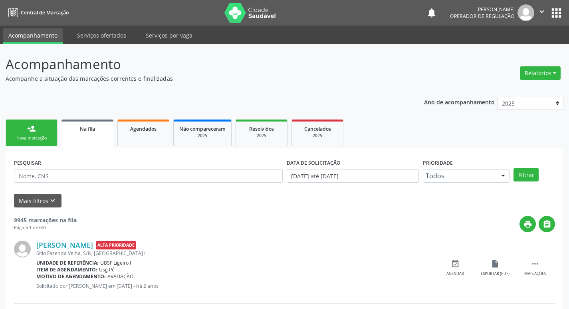
click at [32, 132] on div "person_add" at bounding box center [31, 128] width 9 height 9
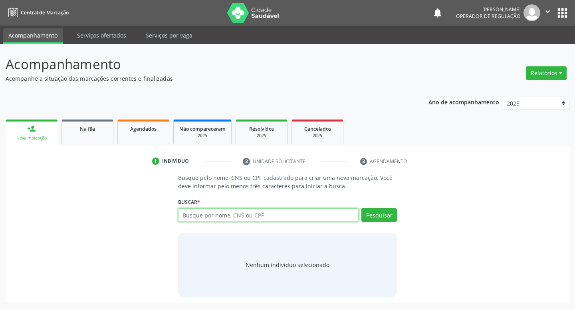
click at [218, 217] on input "text" at bounding box center [268, 215] width 181 height 14
click at [223, 216] on input "text" at bounding box center [268, 215] width 181 height 14
type input "700002471492201"
click at [382, 220] on button "Pesquisar" at bounding box center [379, 215] width 36 height 14
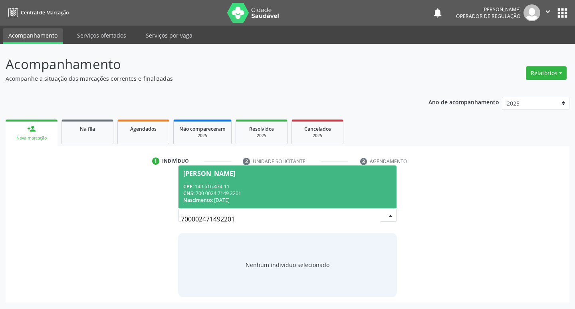
click at [230, 172] on div "Gustavo Benício Bezerra" at bounding box center [209, 173] width 52 height 6
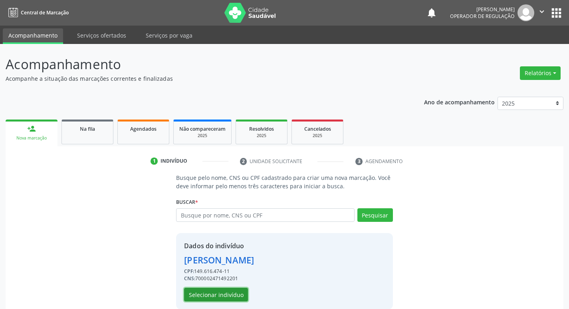
click at [216, 289] on button "Selecionar indivíduo" at bounding box center [216, 294] width 64 height 14
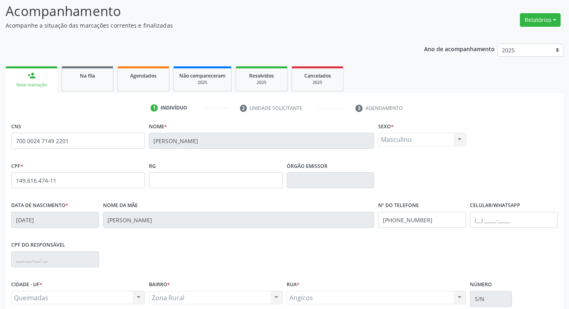
scroll to position [124, 0]
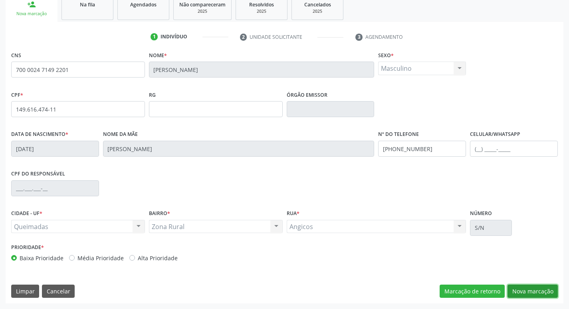
click at [531, 292] on button "Nova marcação" at bounding box center [532, 291] width 50 height 14
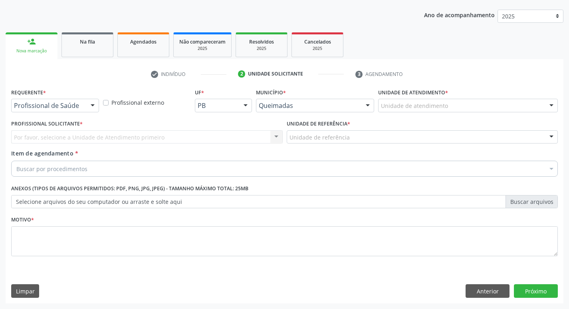
click at [95, 105] on div at bounding box center [93, 106] width 12 height 14
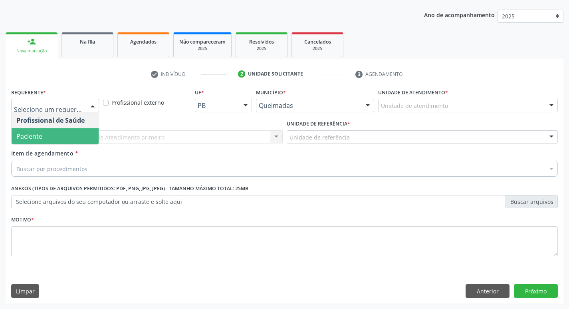
click at [57, 138] on span "Paciente" at bounding box center [55, 136] width 87 height 16
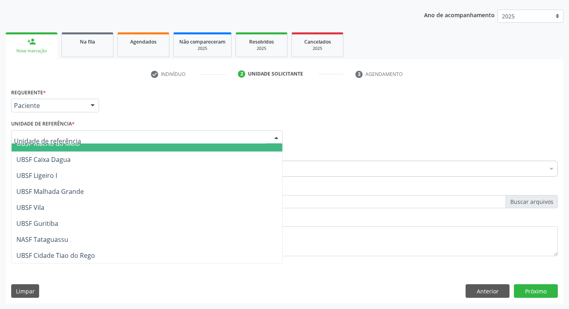
scroll to position [200, 0]
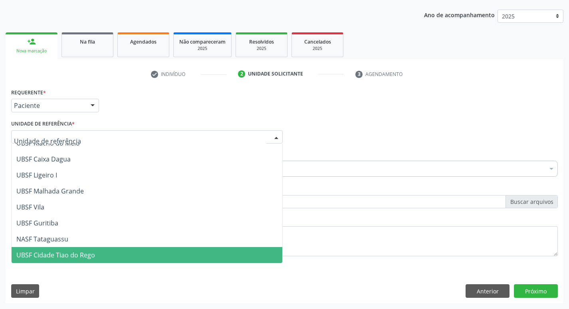
click at [55, 254] on span "UBSF Cidade Tiao do Rego" at bounding box center [55, 254] width 79 height 9
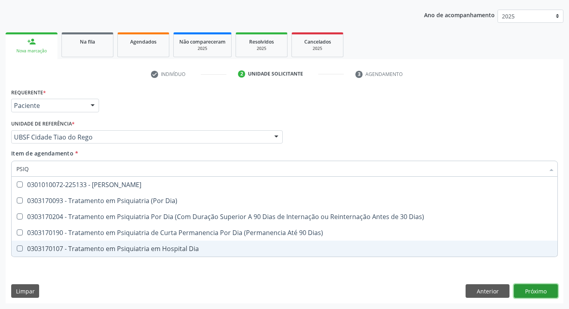
click at [525, 286] on div "Requerente * Paciente Profissional de Saúde Paciente Nenhum resultado encontrad…" at bounding box center [285, 194] width 558 height 217
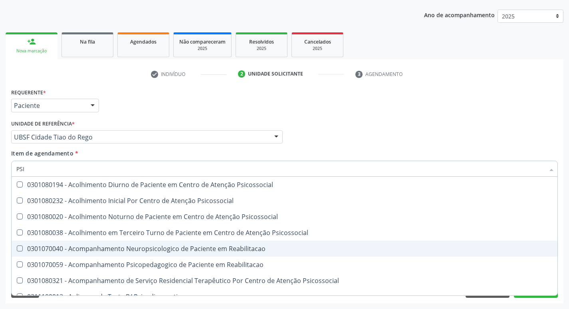
type input "PSIQ"
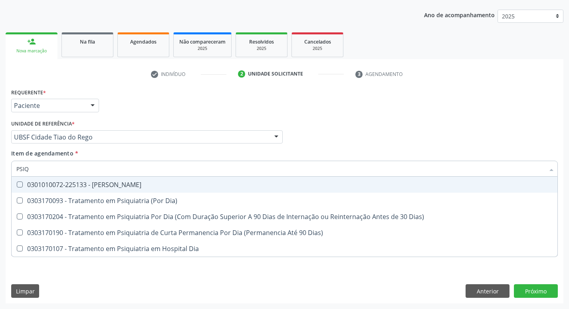
click at [21, 185] on Psiquiatra at bounding box center [20, 184] width 6 height 6
click at [17, 185] on Psiquiatra "checkbox" at bounding box center [14, 184] width 5 height 5
checkbox Psiquiatra "true"
click at [462, 123] on div "Profissional Solicitante Por favor, selecione a Unidade de Atendimento primeiro…" at bounding box center [284, 133] width 551 height 31
checkbox Dia\) "true"
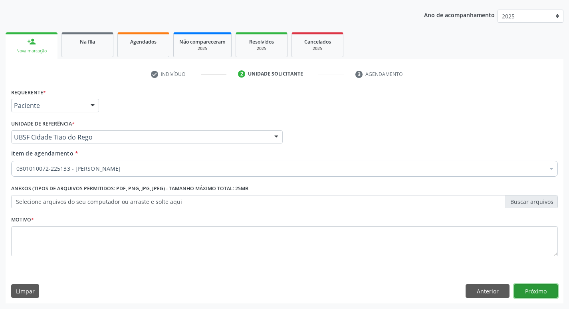
click at [536, 293] on button "Próximo" at bounding box center [536, 291] width 44 height 14
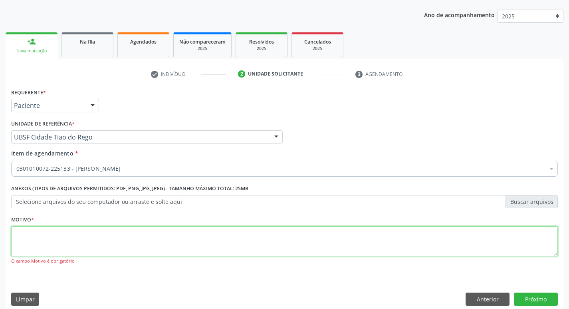
click at [45, 241] on textarea at bounding box center [284, 241] width 547 height 30
type textarea "RETORNO LOURDES 10/2025"
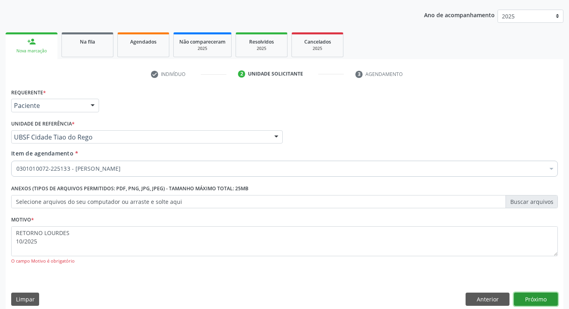
click at [536, 295] on button "Próximo" at bounding box center [536, 299] width 44 height 14
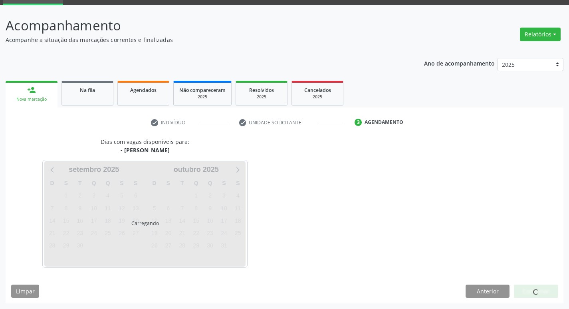
scroll to position [62, 0]
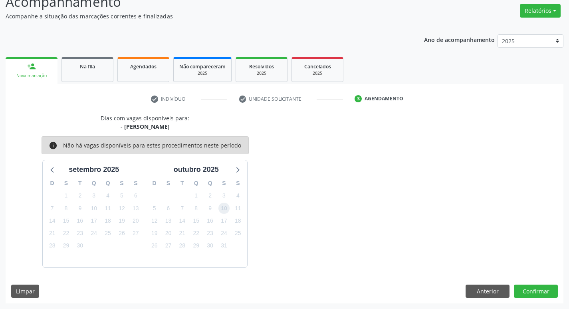
click at [225, 208] on span "10" at bounding box center [223, 207] width 11 height 11
click at [545, 293] on button "Confirmar" at bounding box center [536, 291] width 44 height 14
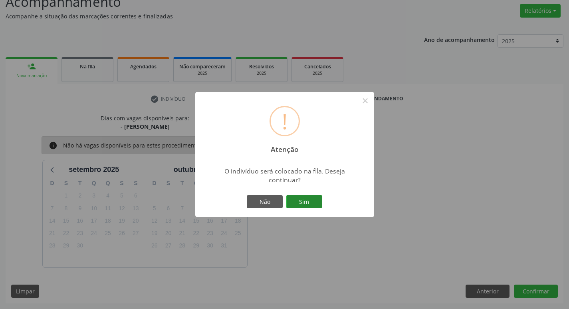
click at [300, 204] on button "Sim" at bounding box center [304, 202] width 36 height 14
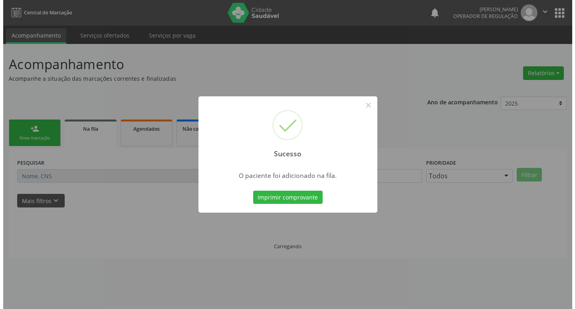
scroll to position [0, 0]
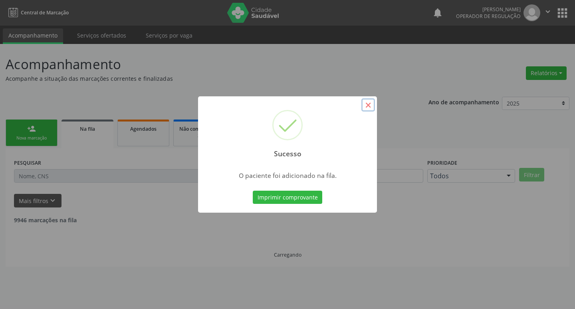
click at [364, 107] on button "×" at bounding box center [368, 105] width 14 height 14
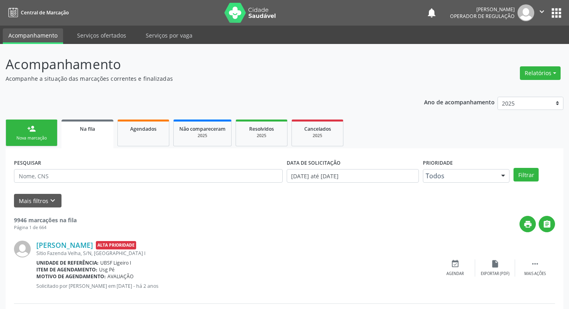
click at [43, 130] on link "person_add Nova marcação" at bounding box center [32, 132] width 52 height 27
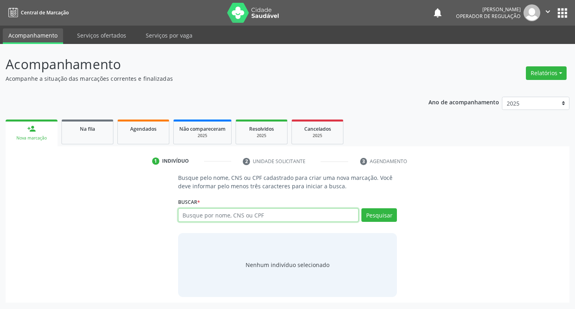
click at [214, 216] on input "text" at bounding box center [268, 215] width 181 height 14
type input "NATHALIA ANAIDH HIGINO DE OLIVEIRA"
click at [385, 216] on button "Pesquisar" at bounding box center [379, 215] width 36 height 14
type input "NATHALIA ANAIDH HIGINO DE OLIVEIRA"
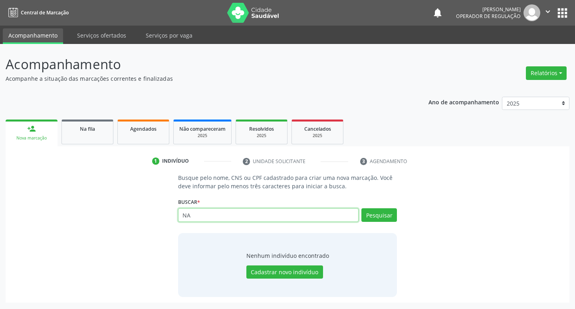
type input "N"
click at [132, 131] on span "Agendados" at bounding box center [143, 128] width 26 height 7
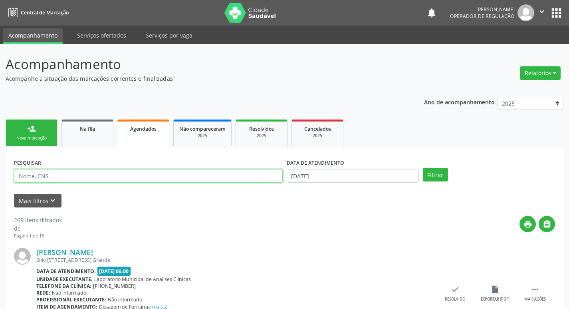
click at [44, 176] on input "text" at bounding box center [148, 176] width 269 height 14
type input "NATHALIA ANAIDH HIGINO DE OLIVEIRA"
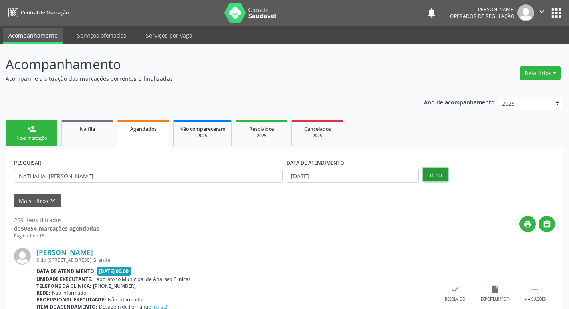
click at [429, 174] on button "Filtrar" at bounding box center [435, 175] width 25 height 14
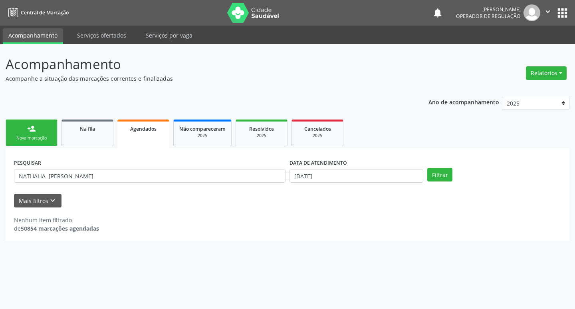
click at [38, 137] on div "Nova marcação" at bounding box center [32, 138] width 40 height 6
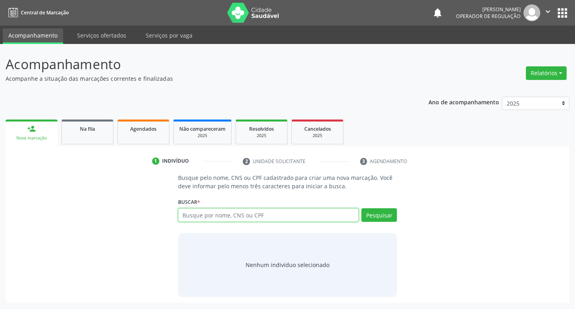
click at [218, 215] on input "text" at bounding box center [268, 215] width 181 height 14
type input "705609424781911"
click at [367, 215] on button "Pesquisar" at bounding box center [379, 215] width 36 height 14
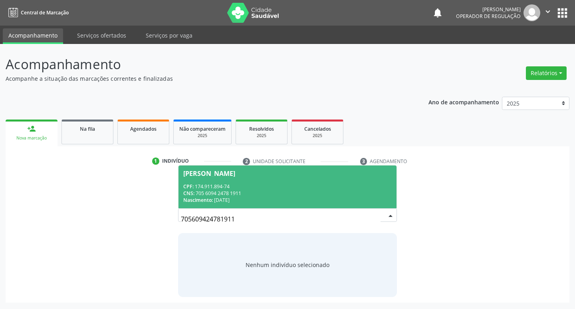
click at [235, 170] on div "[PERSON_NAME]" at bounding box center [209, 173] width 52 height 6
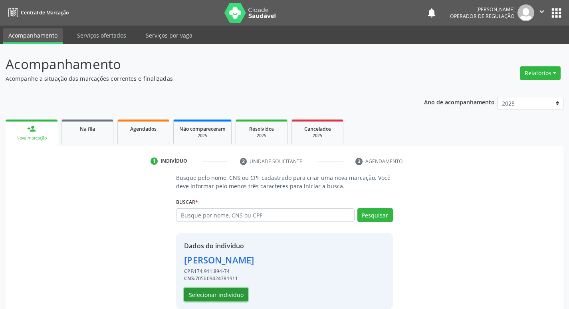
click at [220, 297] on button "Selecionar indivíduo" at bounding box center [216, 294] width 64 height 14
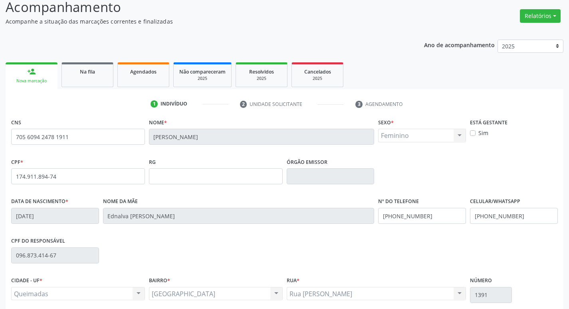
scroll to position [124, 0]
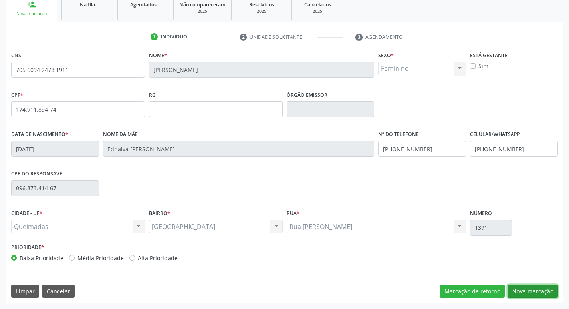
click at [537, 289] on button "Nova marcação" at bounding box center [532, 291] width 50 height 14
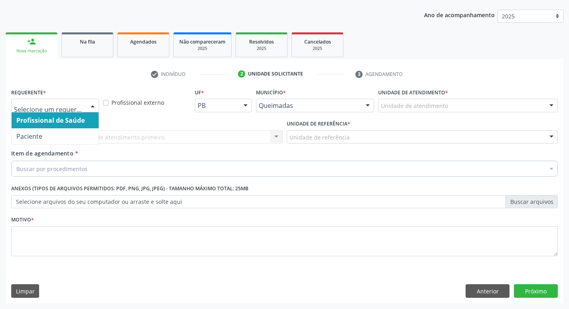
click at [93, 101] on div at bounding box center [93, 106] width 12 height 14
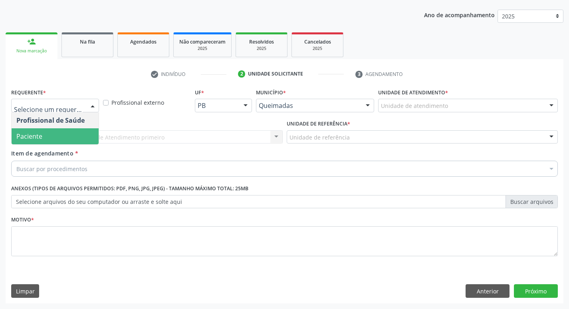
click at [64, 141] on span "Paciente" at bounding box center [55, 136] width 87 height 16
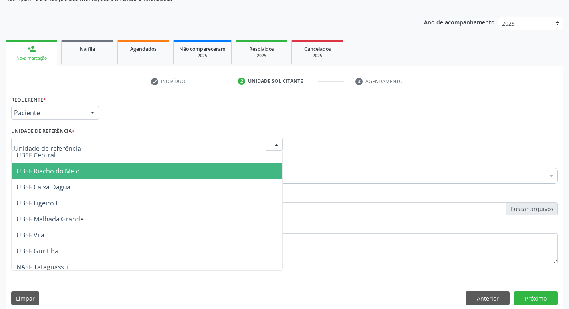
scroll to position [200, 0]
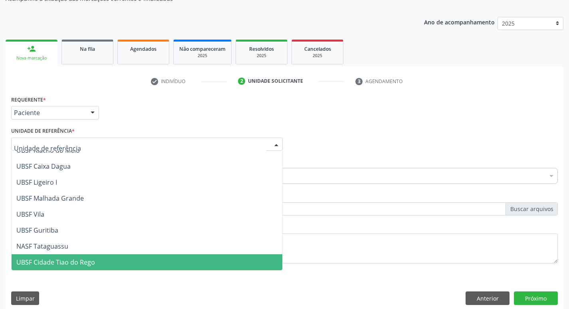
click at [82, 265] on span "UBSF Cidade Tiao do Rego" at bounding box center [55, 261] width 79 height 9
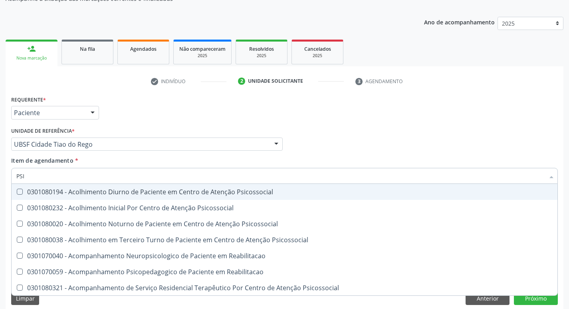
type input "PSIQ"
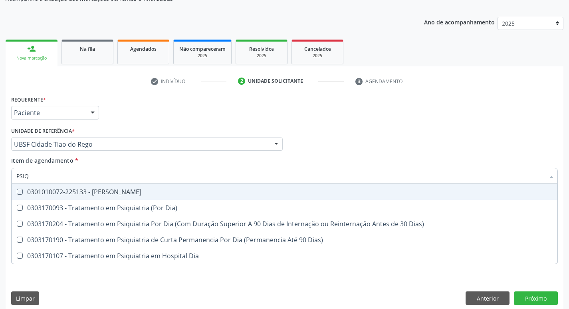
click at [16, 185] on span "0301010072-225133 - [PERSON_NAME]" at bounding box center [285, 192] width 546 height 16
checkbox Psiquiatra "true"
click at [332, 139] on div "Profissional Solicitante Por favor, selecione a Unidade de Atendimento primeiro…" at bounding box center [284, 140] width 551 height 31
checkbox Dia\) "true"
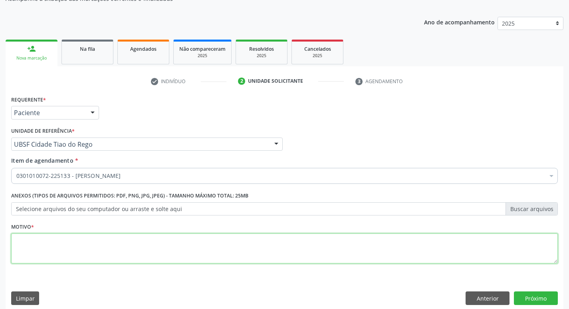
click at [30, 246] on textarea at bounding box center [284, 248] width 547 height 30
type textarea "RETORNO LOURDES 1/2025"
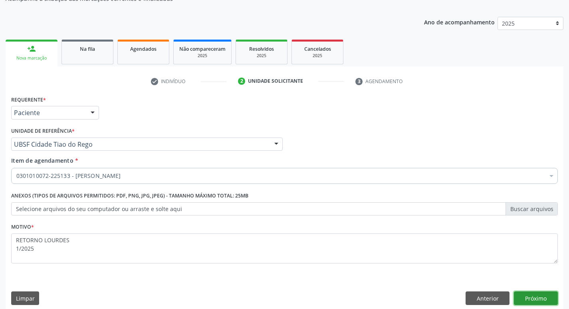
click at [540, 295] on button "Próximo" at bounding box center [536, 298] width 44 height 14
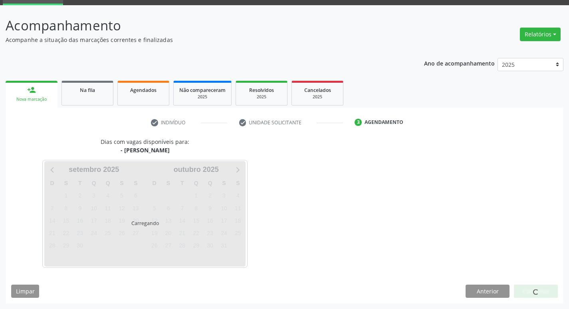
scroll to position [62, 0]
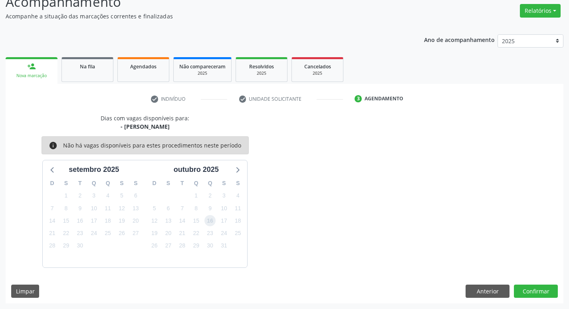
click at [206, 222] on span "16" at bounding box center [209, 220] width 11 height 11
click at [531, 296] on button "Confirmar" at bounding box center [536, 291] width 44 height 14
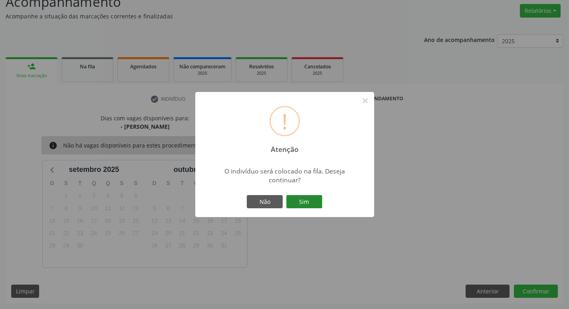
click at [317, 206] on button "Sim" at bounding box center [304, 202] width 36 height 14
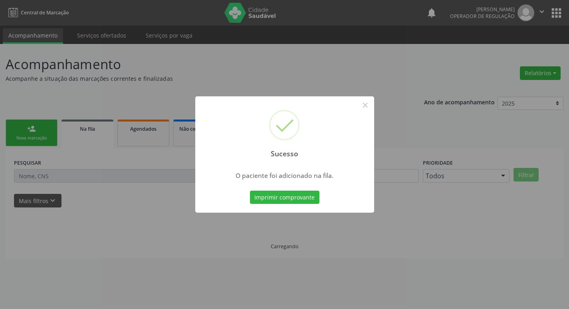
scroll to position [0, 0]
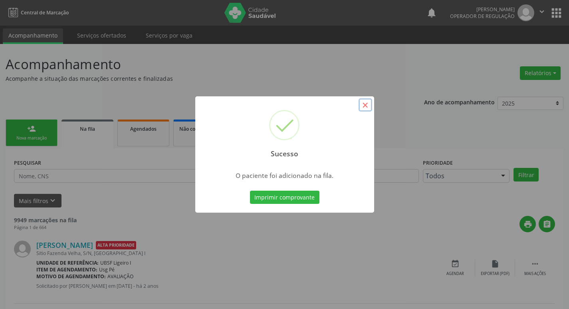
click at [362, 107] on button "×" at bounding box center [366, 105] width 14 height 14
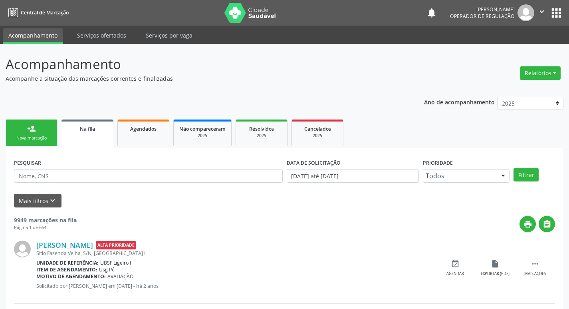
click at [34, 127] on div "person_add" at bounding box center [31, 128] width 9 height 9
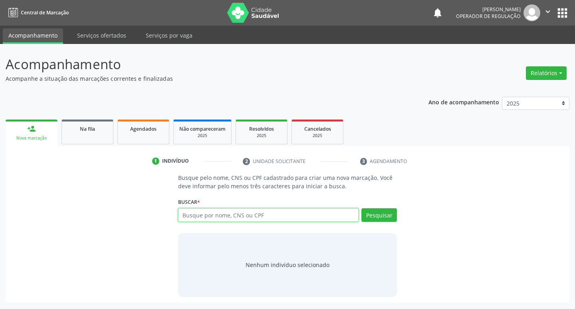
click at [213, 216] on input "text" at bounding box center [268, 215] width 181 height 14
type input "706407672131184"
click at [382, 218] on button "Pesquisar" at bounding box center [379, 215] width 36 height 14
type input "706407672131184"
click at [383, 214] on button "Pesquisar" at bounding box center [379, 215] width 36 height 14
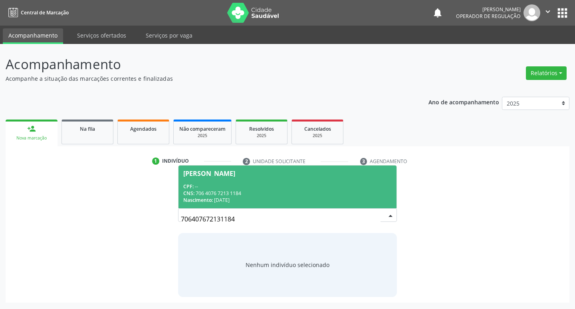
click at [208, 175] on div "[PERSON_NAME]" at bounding box center [209, 173] width 52 height 6
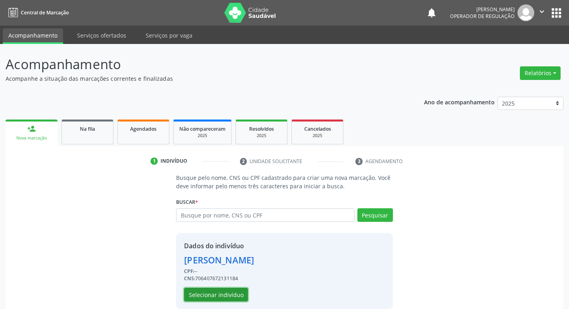
click at [231, 296] on button "Selecionar indivíduo" at bounding box center [216, 294] width 64 height 14
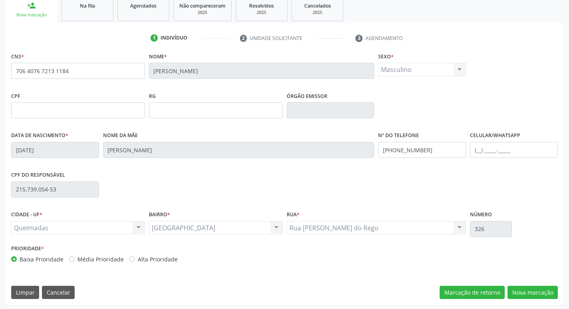
scroll to position [124, 0]
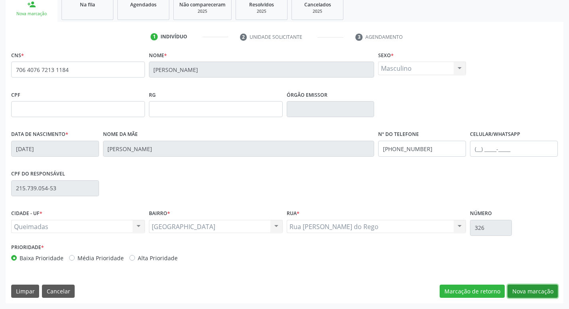
click at [535, 290] on button "Nova marcação" at bounding box center [532, 291] width 50 height 14
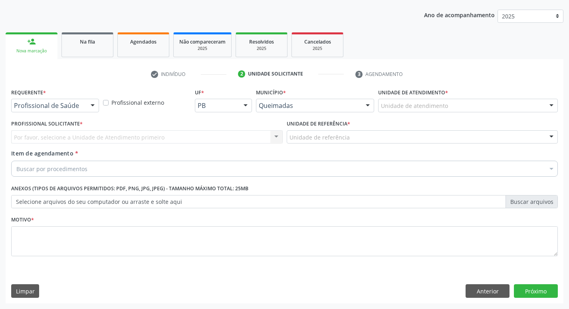
scroll to position [87, 0]
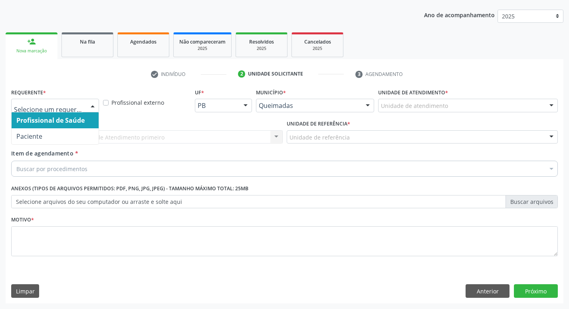
click at [93, 108] on div at bounding box center [93, 106] width 12 height 14
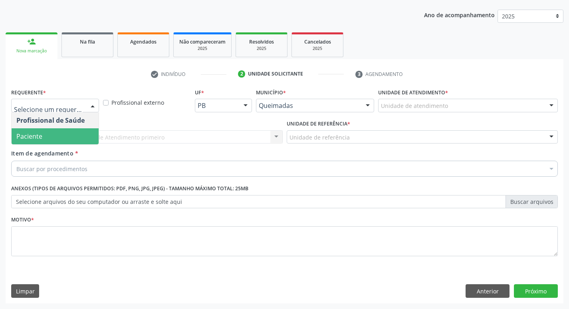
click at [87, 130] on span "Paciente" at bounding box center [55, 136] width 87 height 16
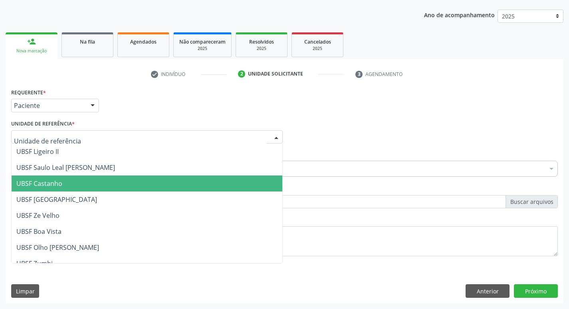
click at [64, 184] on span "UBSF Castanho" at bounding box center [147, 183] width 271 height 16
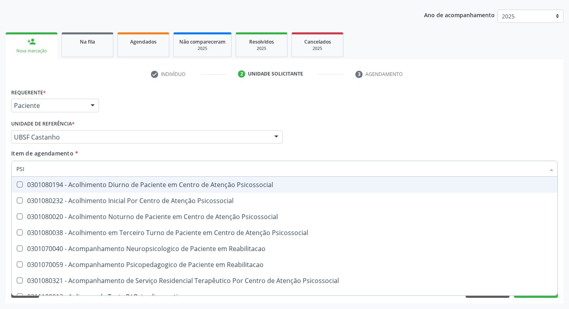
type input "PSIQ"
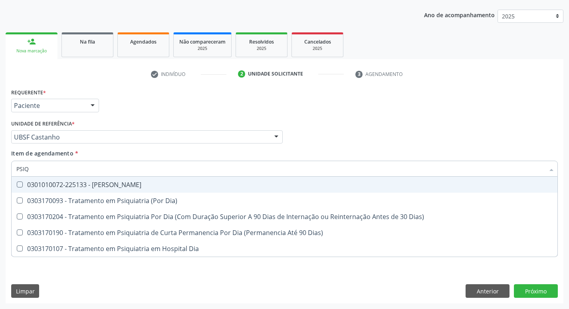
click at [20, 184] on Psiquiatra at bounding box center [20, 184] width 6 height 6
click at [17, 184] on Psiquiatra "checkbox" at bounding box center [14, 184] width 5 height 5
checkbox Psiquiatra "true"
click at [432, 138] on div "Profissional Solicitante Por favor, selecione a Unidade de Atendimento primeiro…" at bounding box center [284, 133] width 551 height 31
checkbox Dia\) "true"
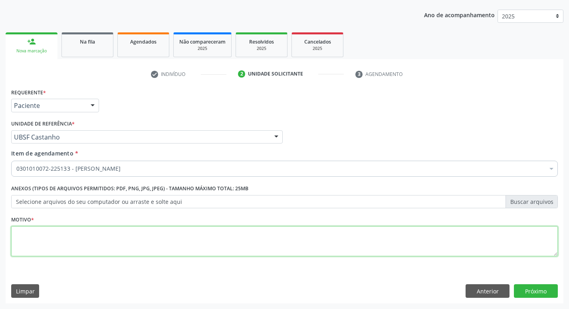
click at [48, 240] on textarea at bounding box center [284, 241] width 547 height 30
type textarea "RETORNO LOURDES 10/2025"
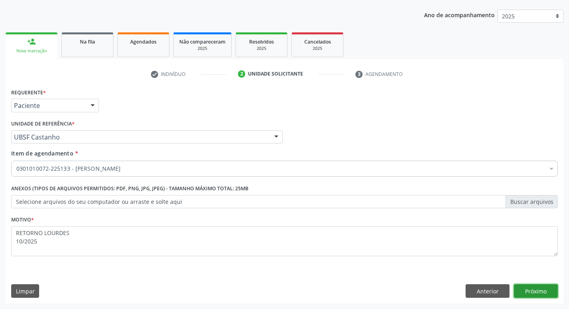
click at [529, 287] on button "Próximo" at bounding box center [536, 291] width 44 height 14
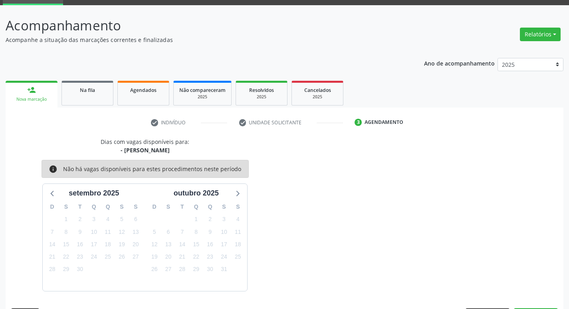
scroll to position [62, 0]
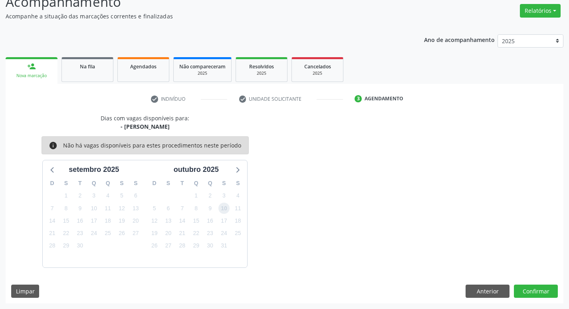
click at [222, 206] on span "10" at bounding box center [223, 207] width 11 height 11
click at [527, 290] on button "Confirmar" at bounding box center [536, 291] width 44 height 14
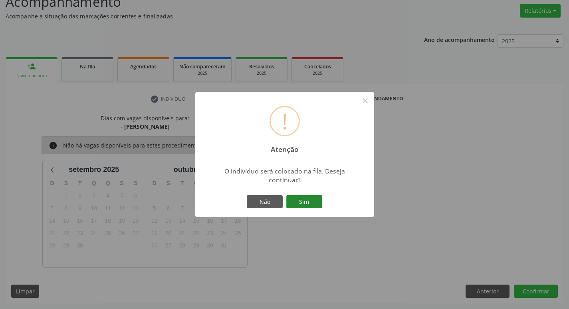
click at [308, 203] on button "Sim" at bounding box center [304, 202] width 36 height 14
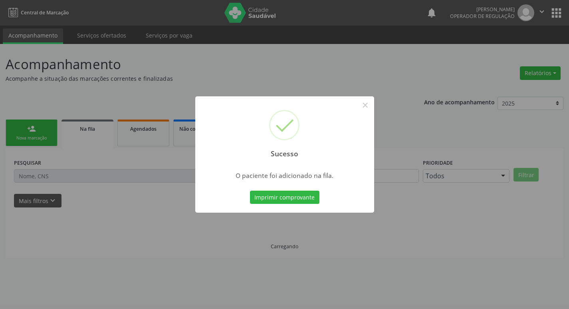
scroll to position [0, 0]
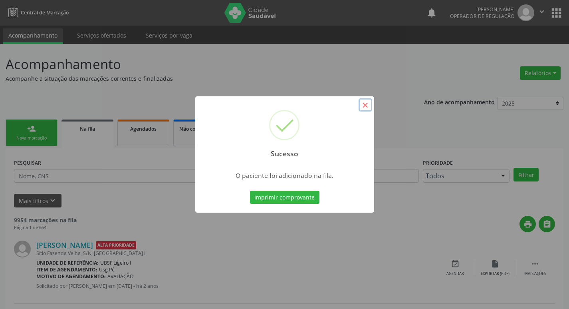
click at [360, 103] on button "×" at bounding box center [366, 105] width 14 height 14
